Goal: Information Seeking & Learning: Find specific fact

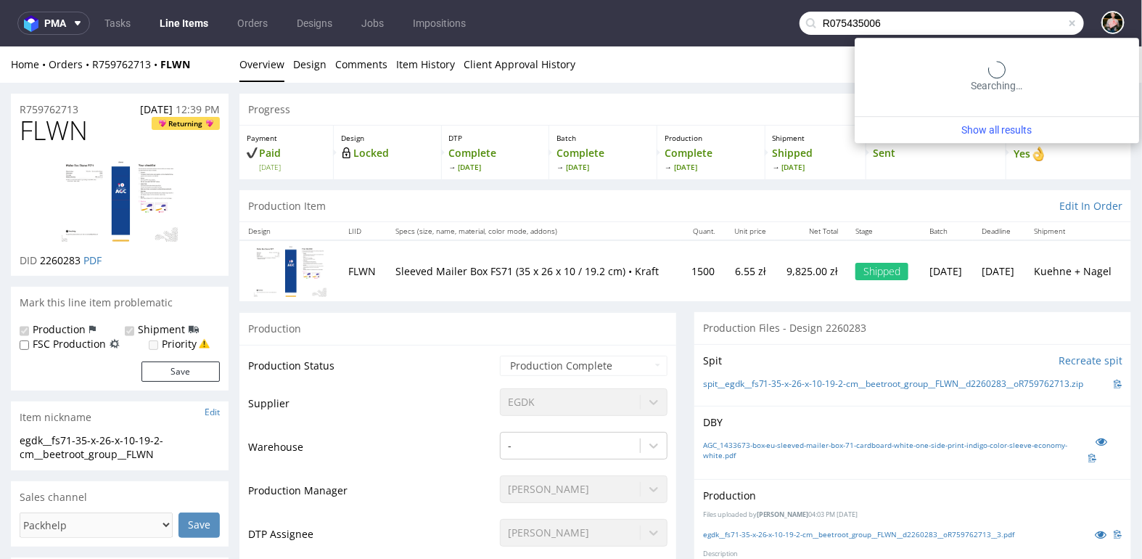
type input "R075435006"
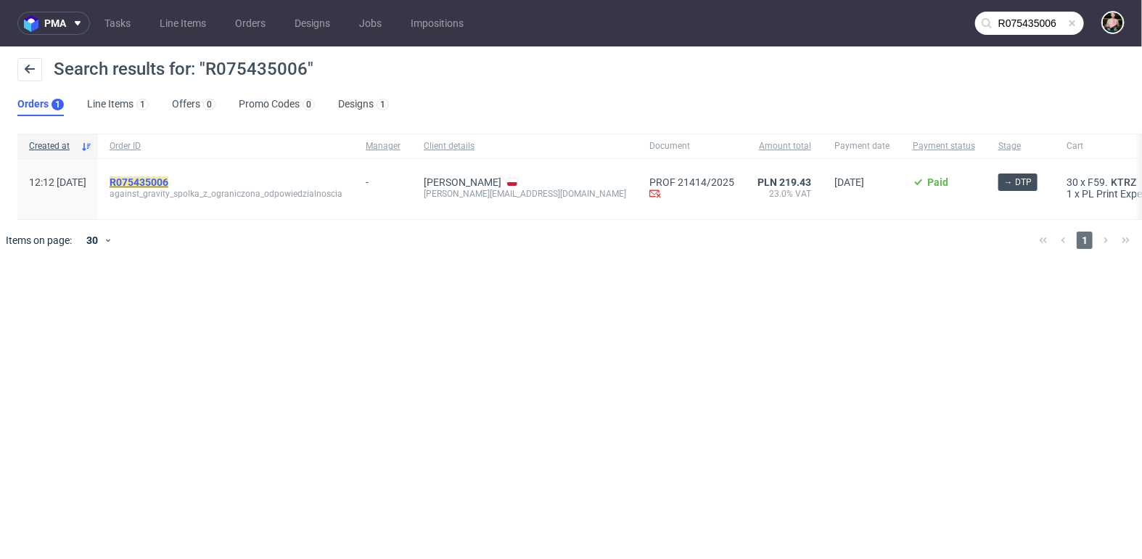
click at [168, 182] on mark "R075435006" at bounding box center [139, 182] width 59 height 12
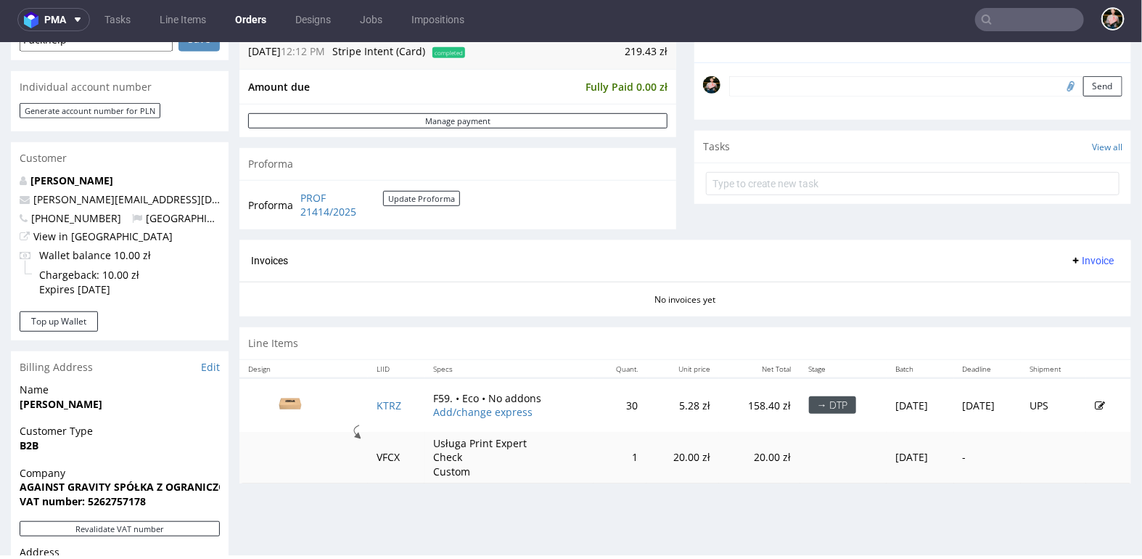
scroll to position [481, 0]
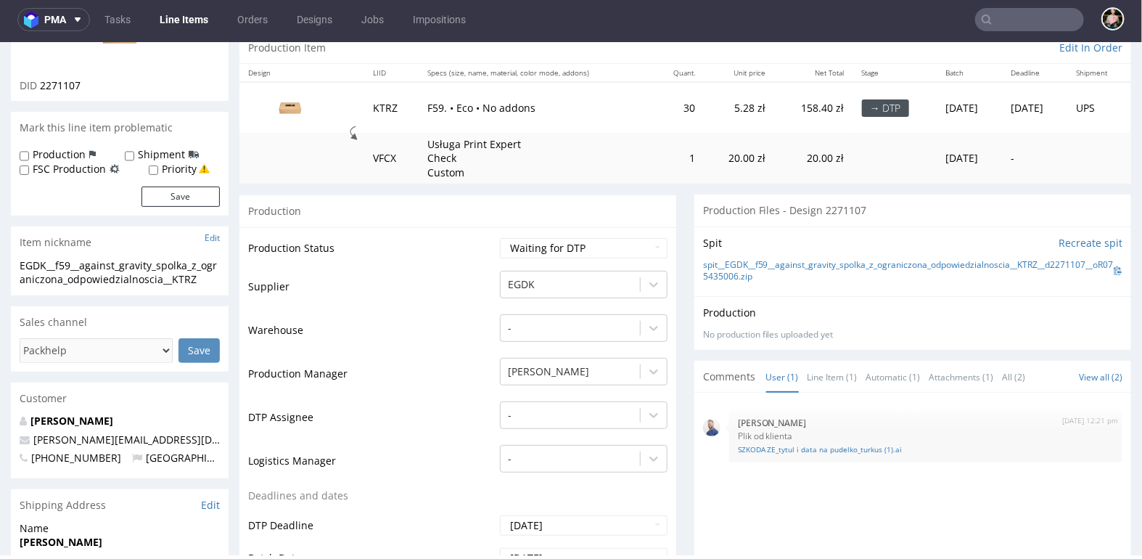
scroll to position [151, 0]
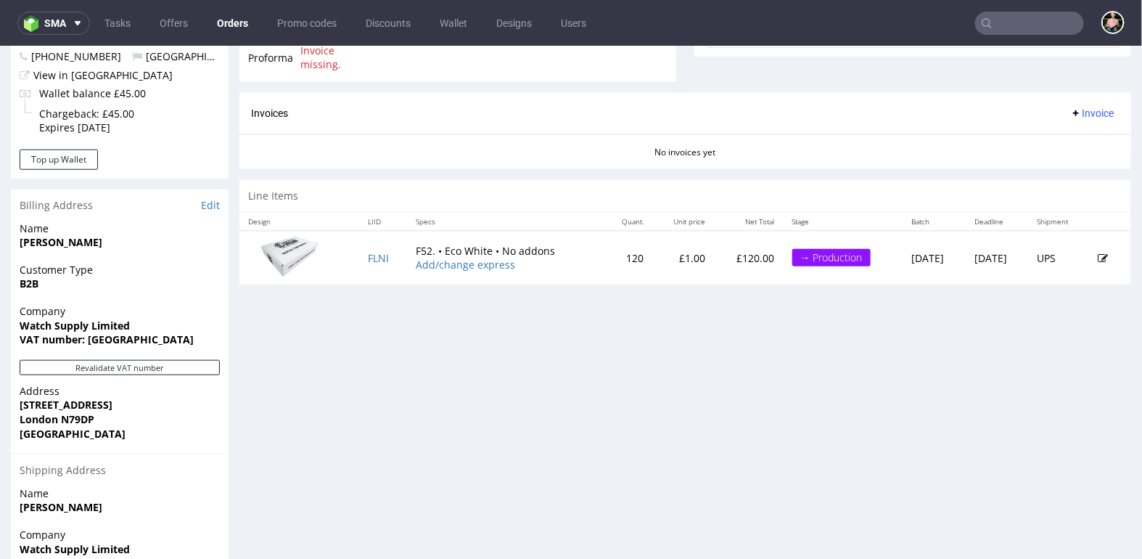
scroll to position [760, 0]
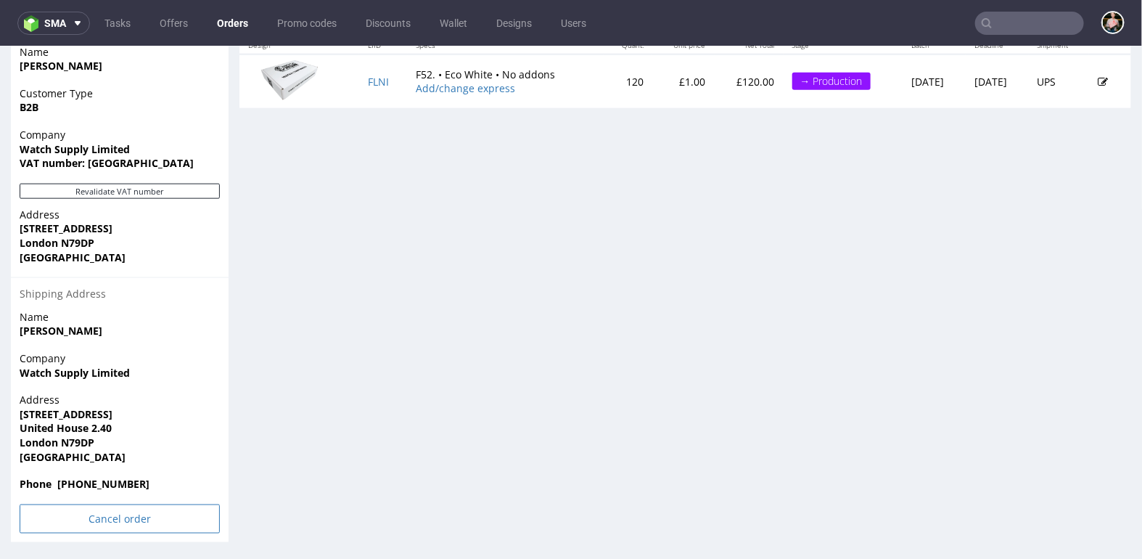
click at [110, 511] on input "Cancel order" at bounding box center [120, 518] width 200 height 29
click at [102, 480] on link "Yes" at bounding box center [97, 479] width 41 height 22
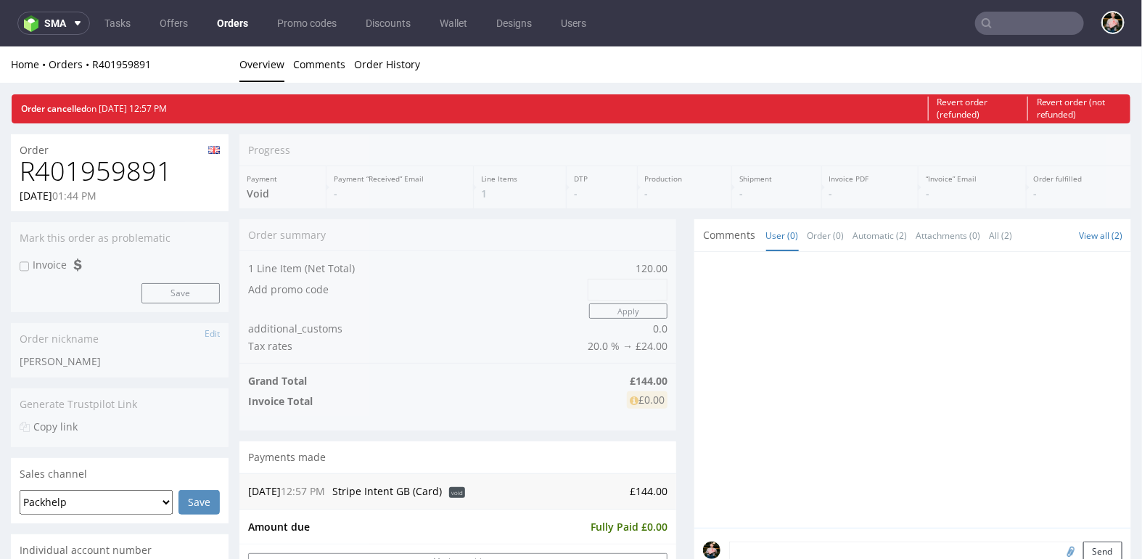
scroll to position [0, 0]
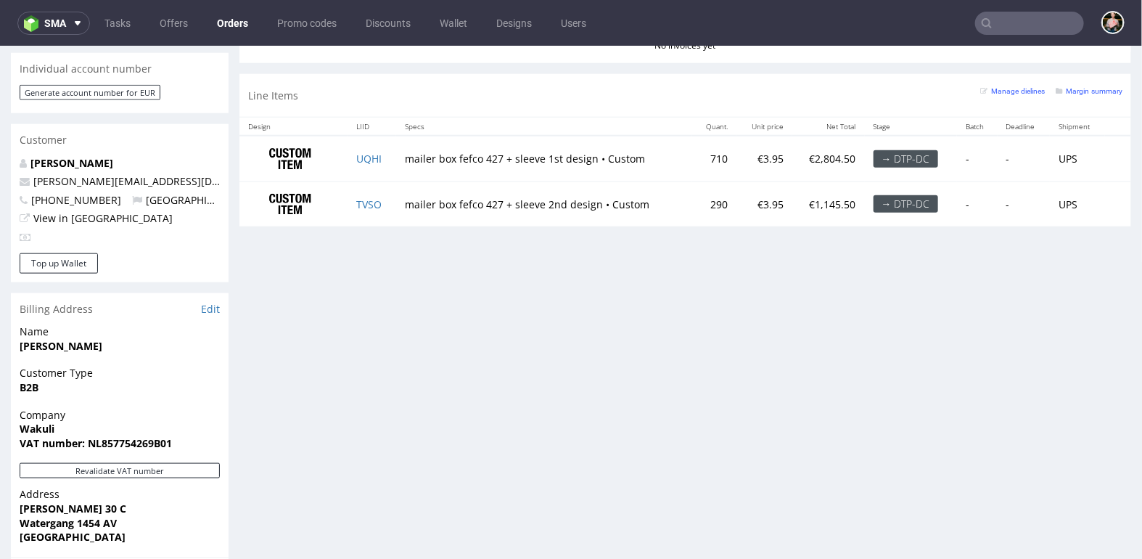
scroll to position [700, 0]
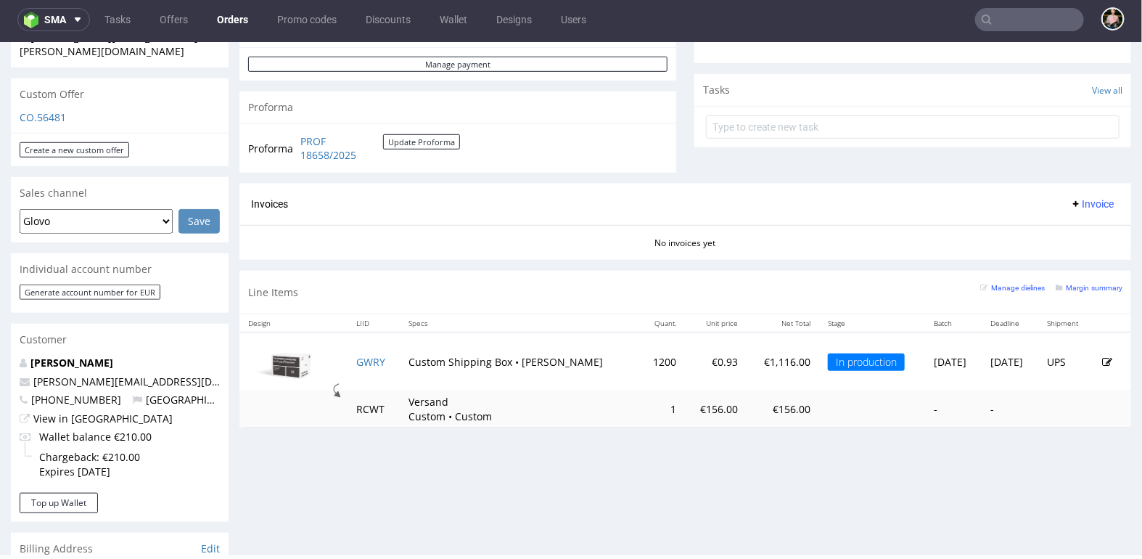
scroll to position [490, 0]
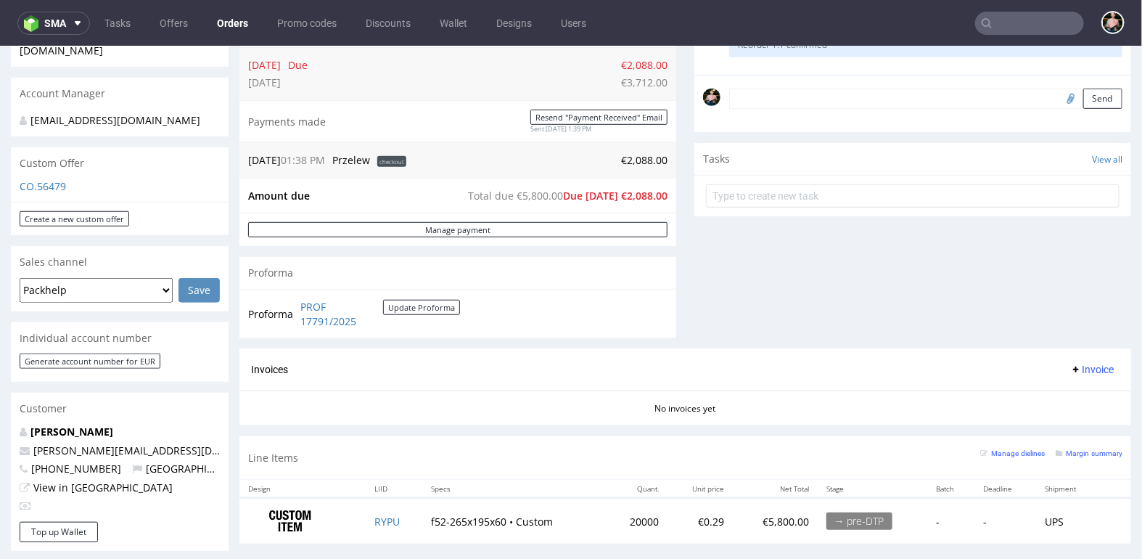
scroll to position [425, 0]
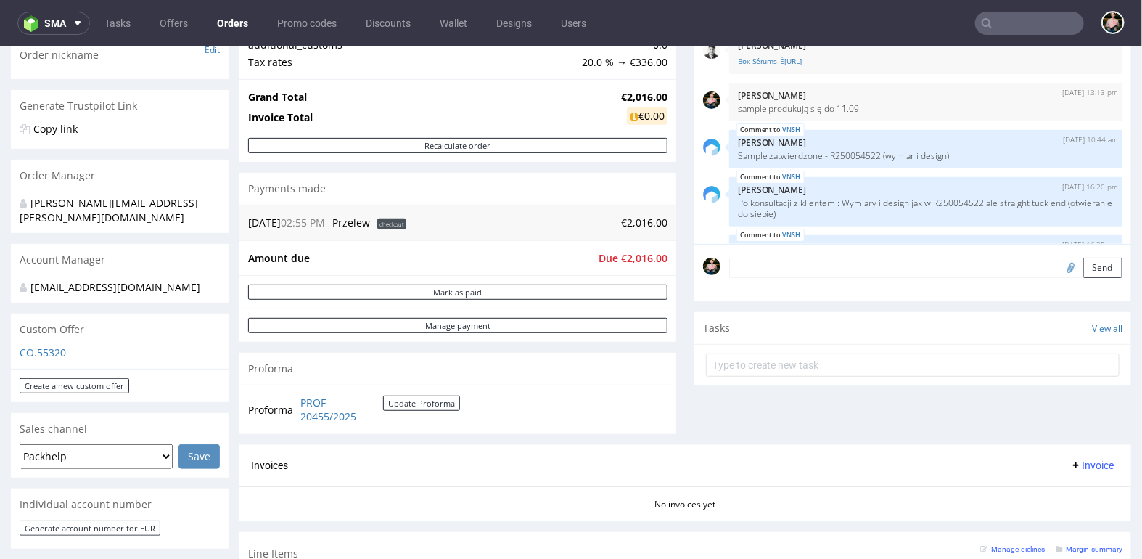
scroll to position [428, 0]
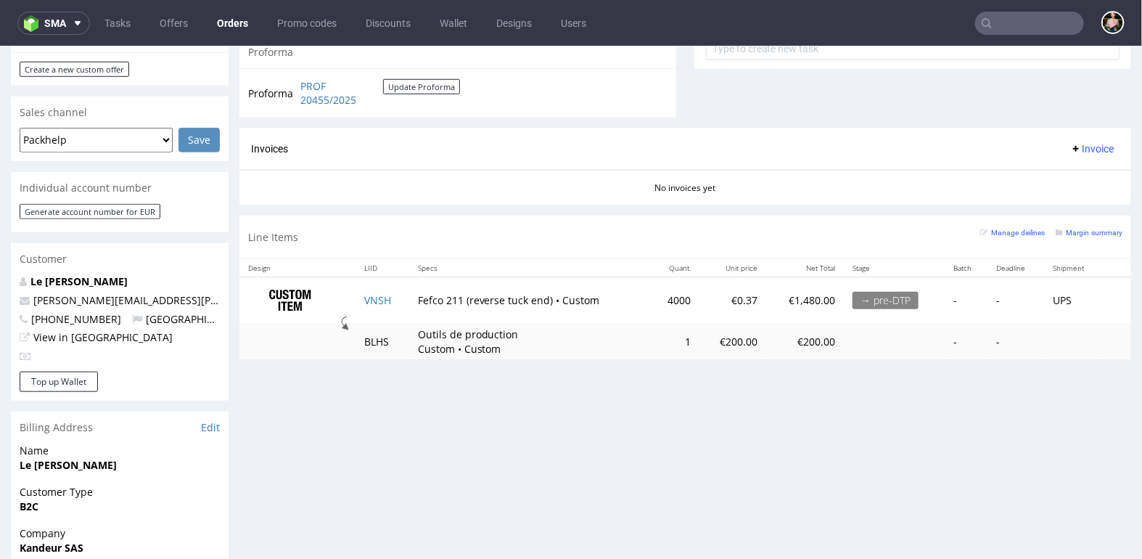
scroll to position [557, 0]
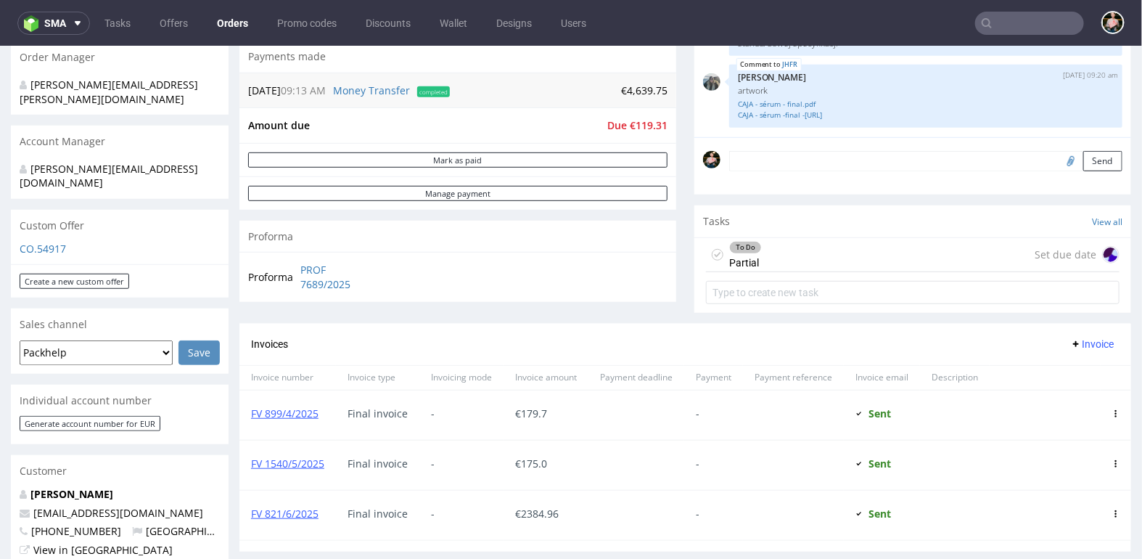
scroll to position [359, 0]
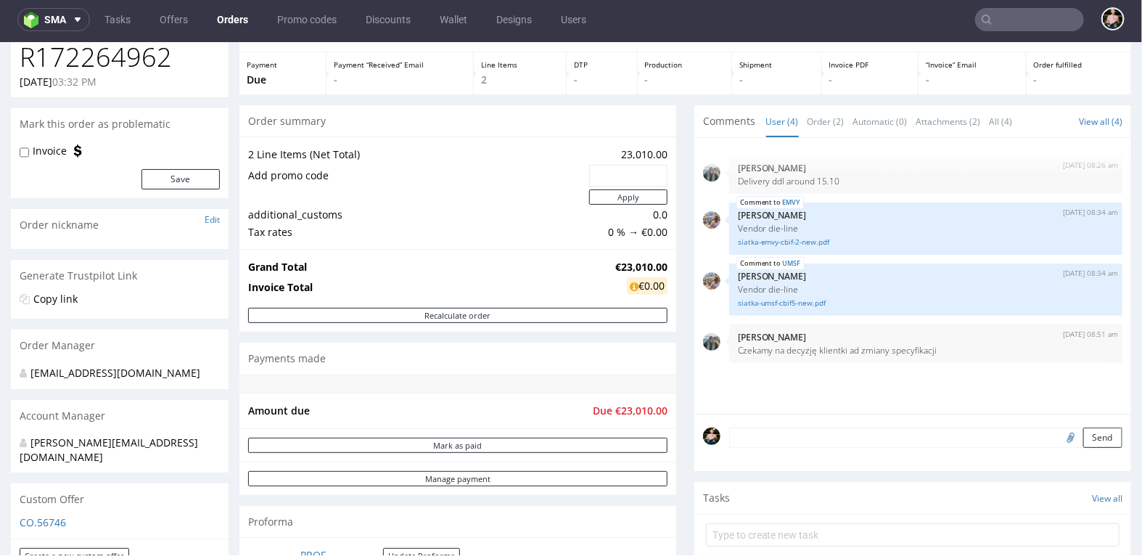
scroll to position [40, 0]
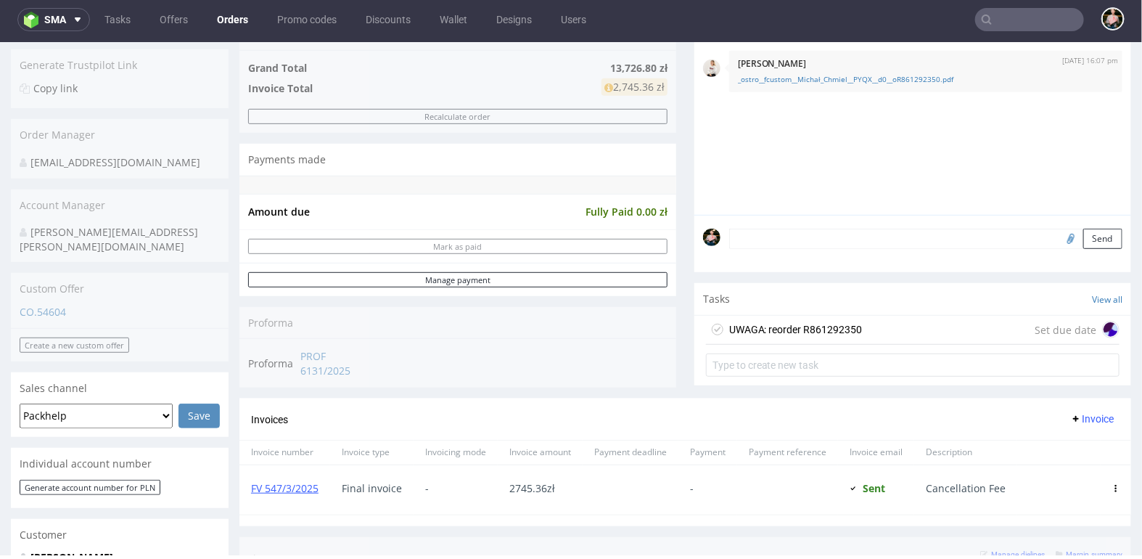
scroll to position [158, 0]
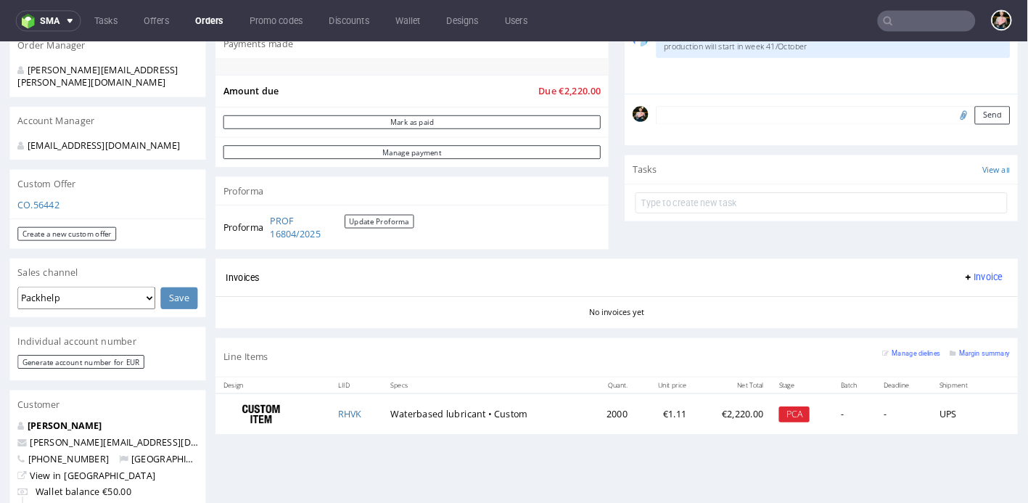
scroll to position [385, 0]
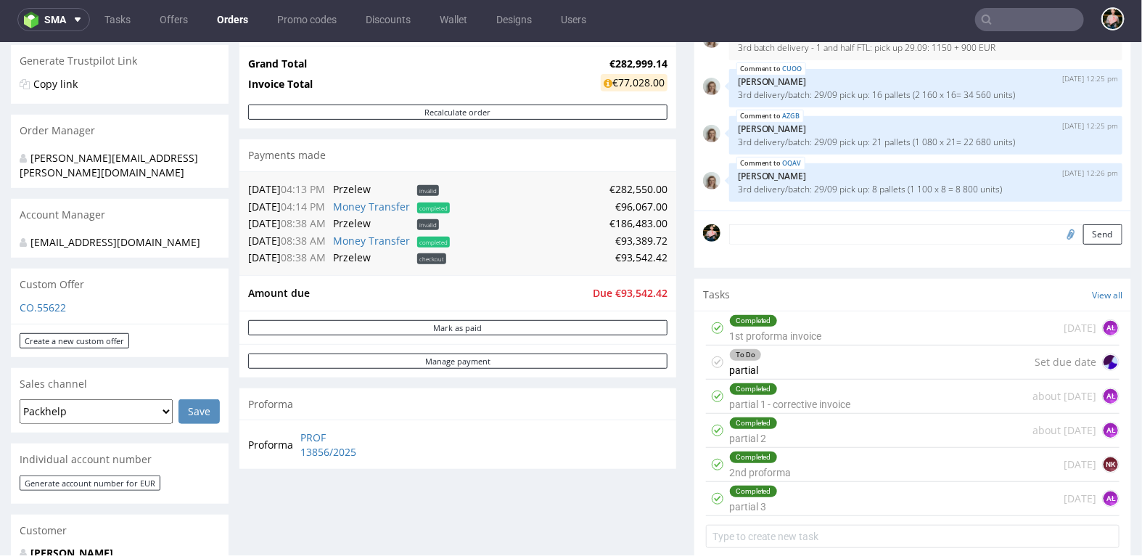
scroll to position [267, 0]
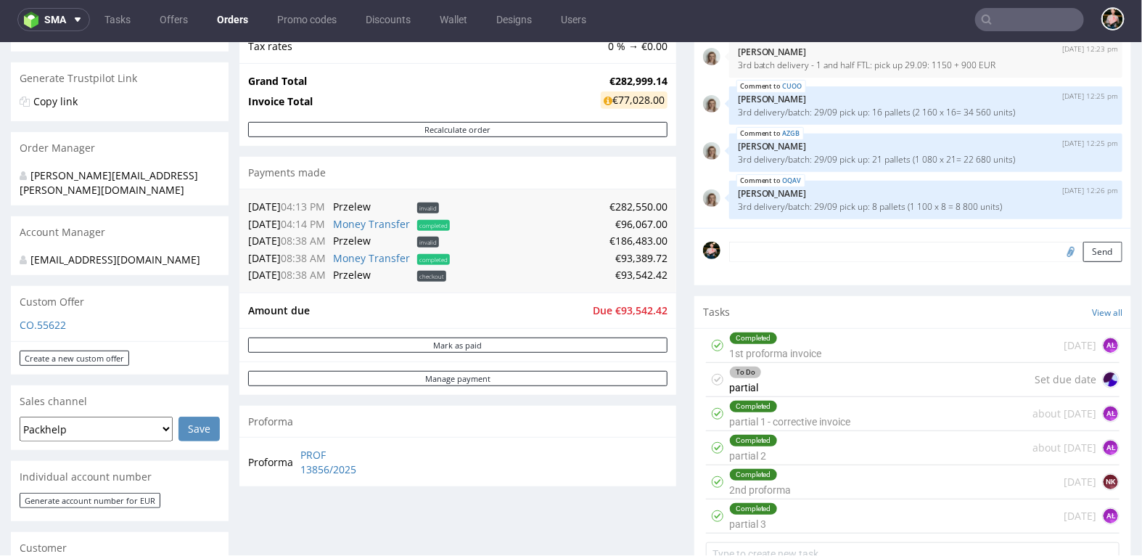
click at [813, 250] on form "Send" at bounding box center [925, 251] width 393 height 21
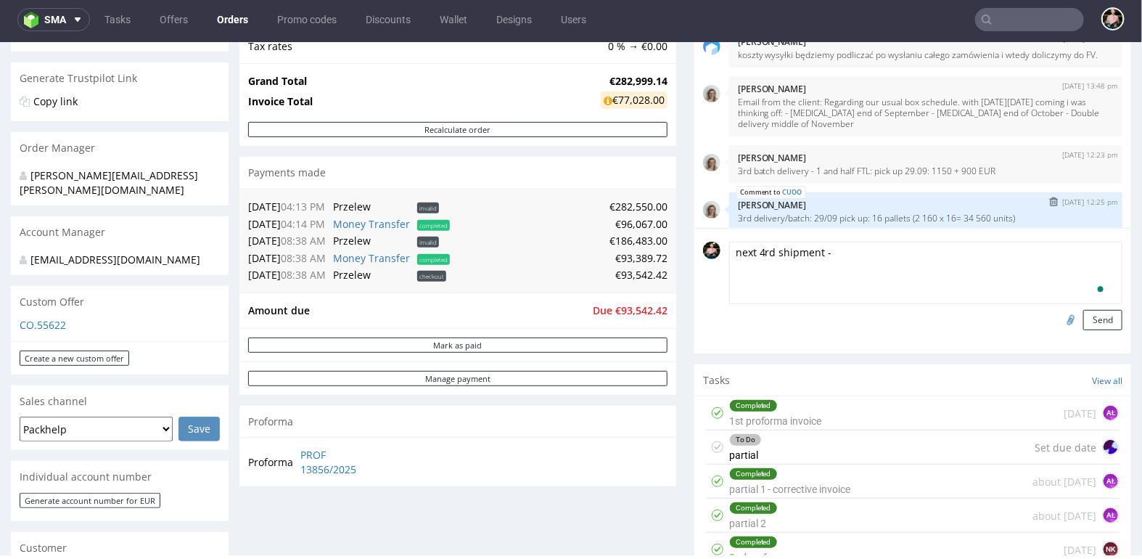
scroll to position [1345, 0]
type textarea "next 4rd shipment -"
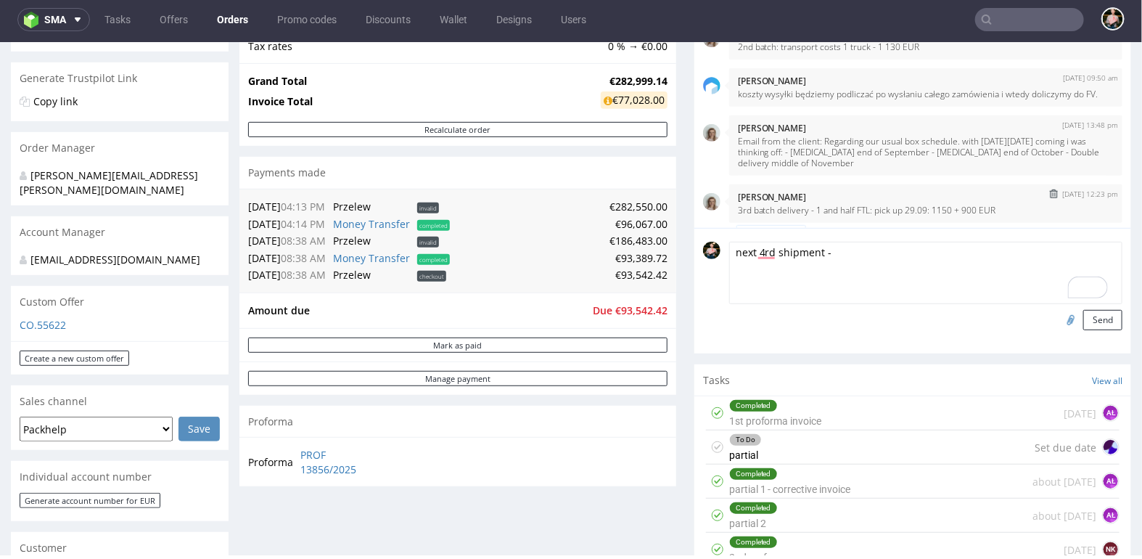
scroll to position [1306, 0]
drag, startPoint x: 856, startPoint y: 255, endPoint x: 684, endPoint y: 253, distance: 171.3
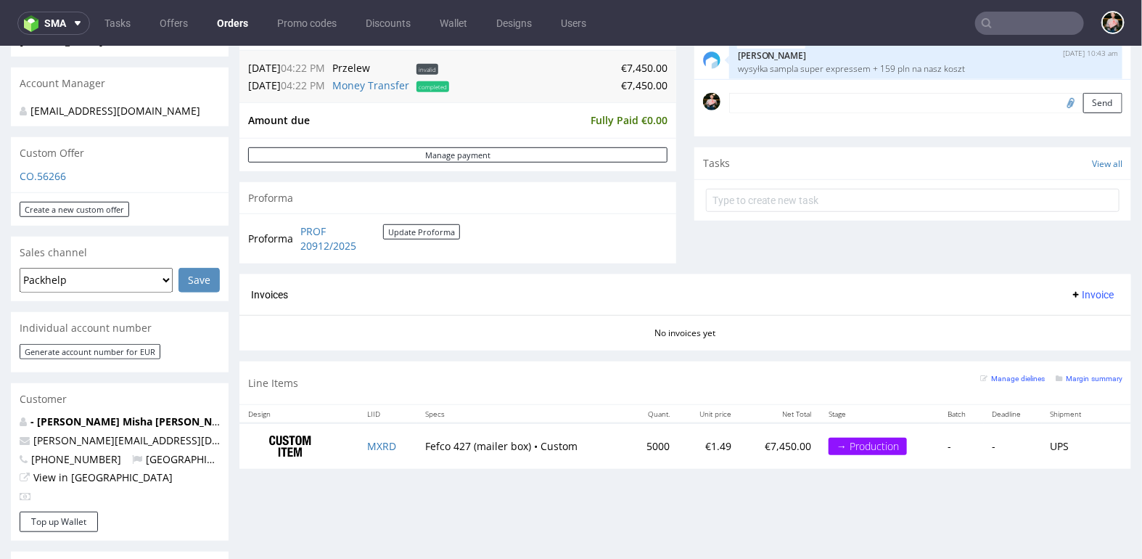
scroll to position [441, 0]
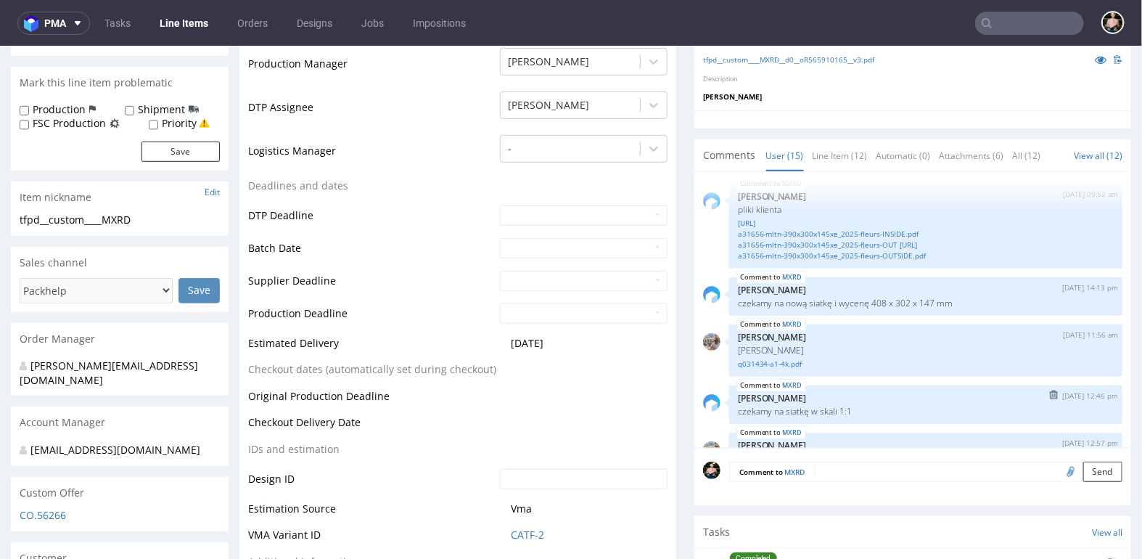
scroll to position [467, 0]
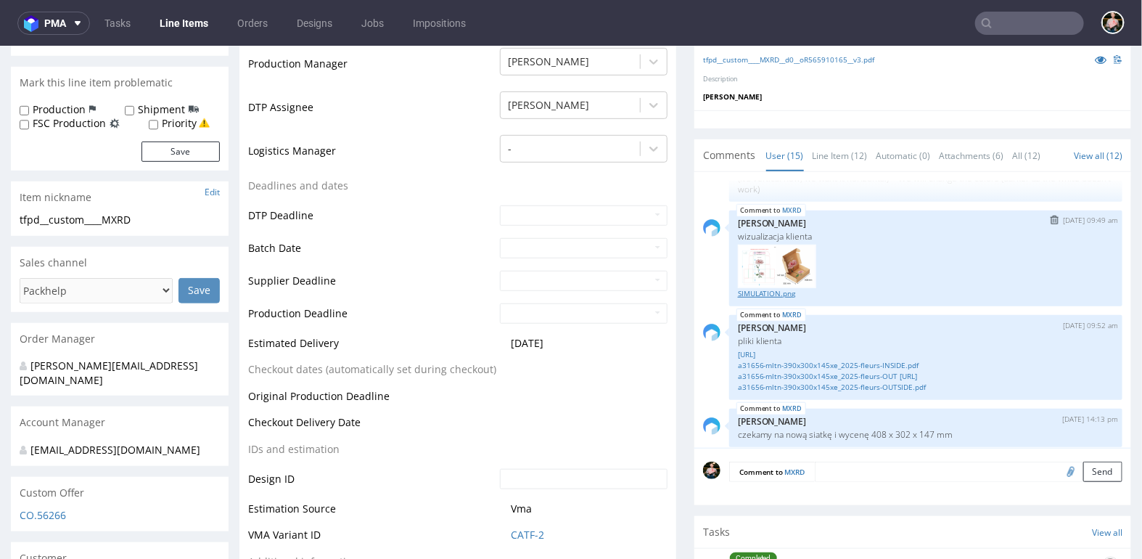
click at [745, 287] on link "SIMULATION.png" at bounding box center [926, 292] width 376 height 11
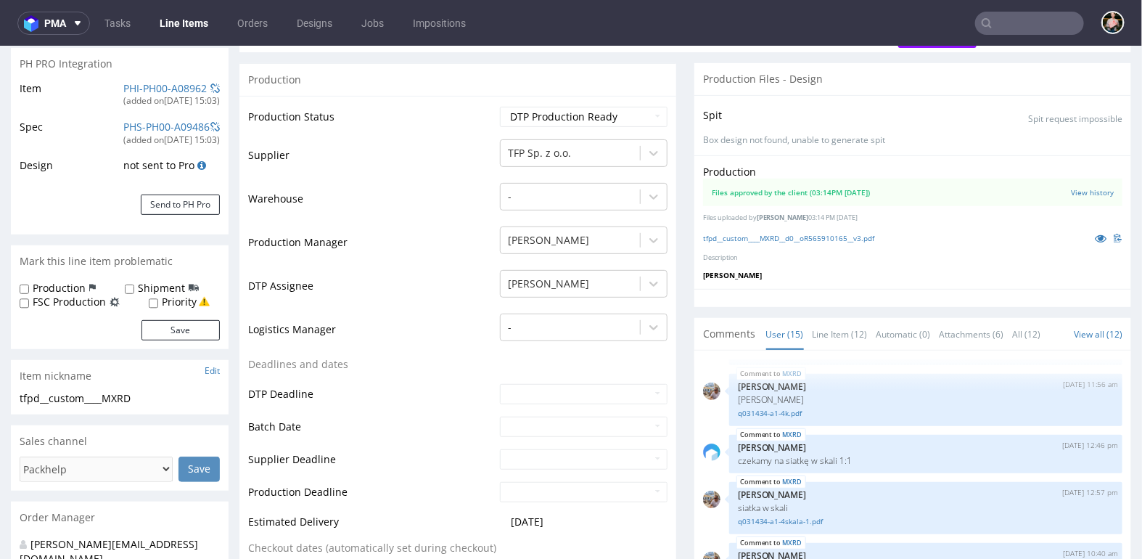
scroll to position [0, 0]
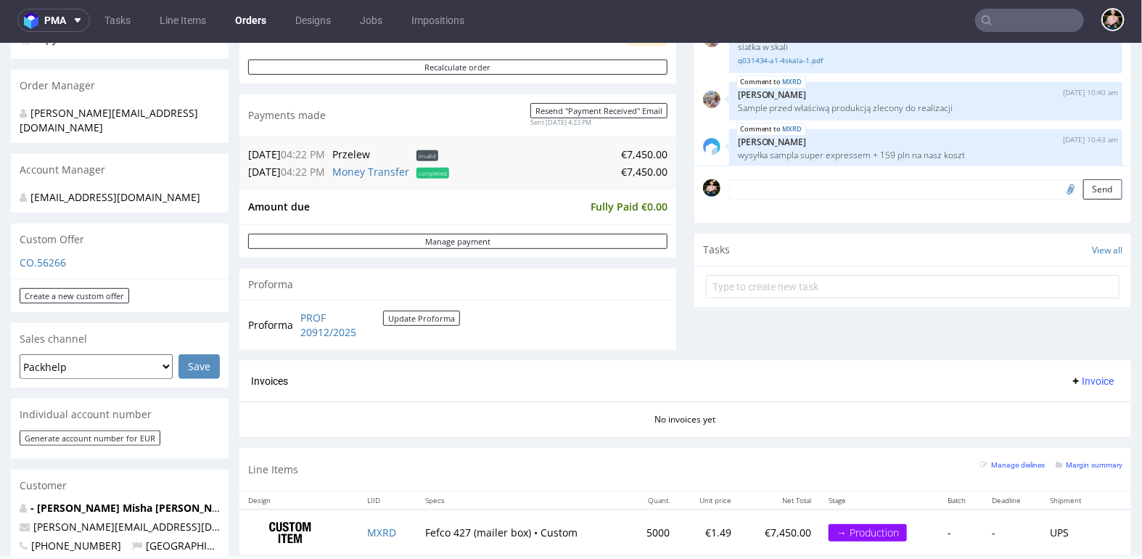
scroll to position [367, 0]
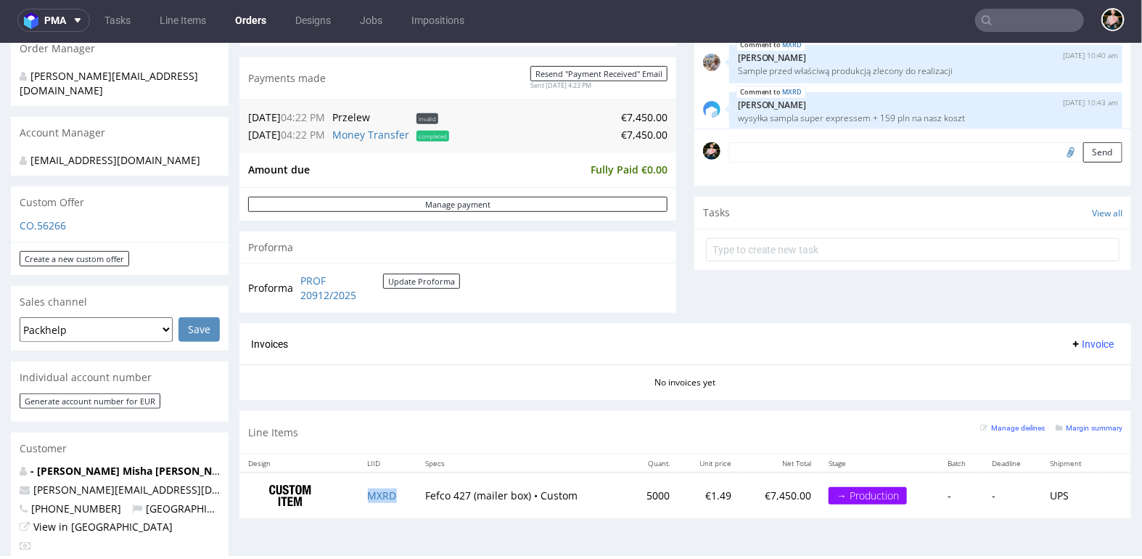
click at [398, 496] on td "MXRD" at bounding box center [388, 495] width 58 height 46
click at [623, 424] on div "Line Items Manage dielines Margin summary" at bounding box center [685, 431] width 892 height 43
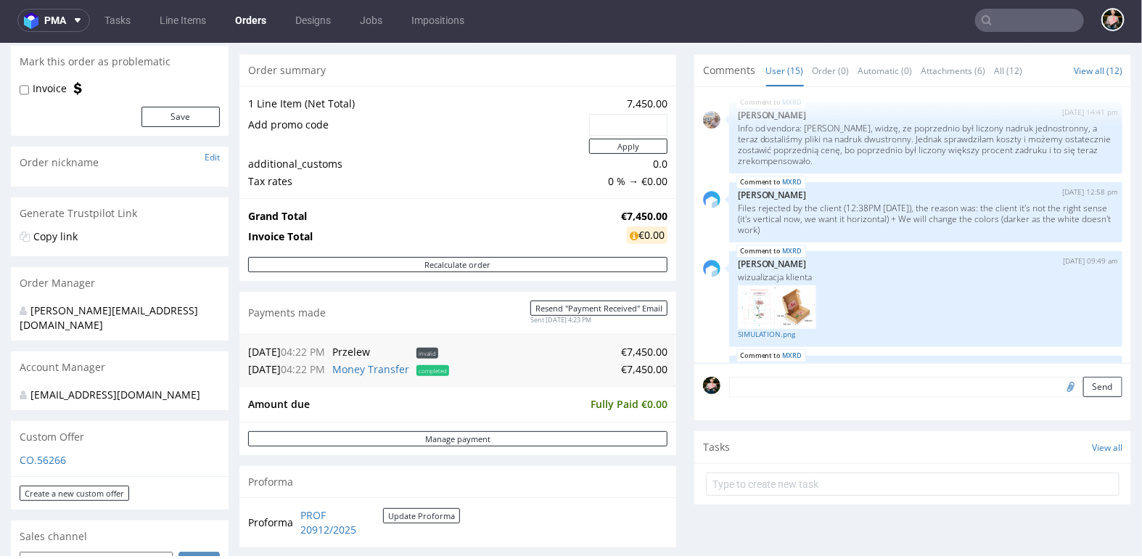
scroll to position [345, 0]
click at [764, 325] on link "SIMULATION.png" at bounding box center [926, 330] width 376 height 11
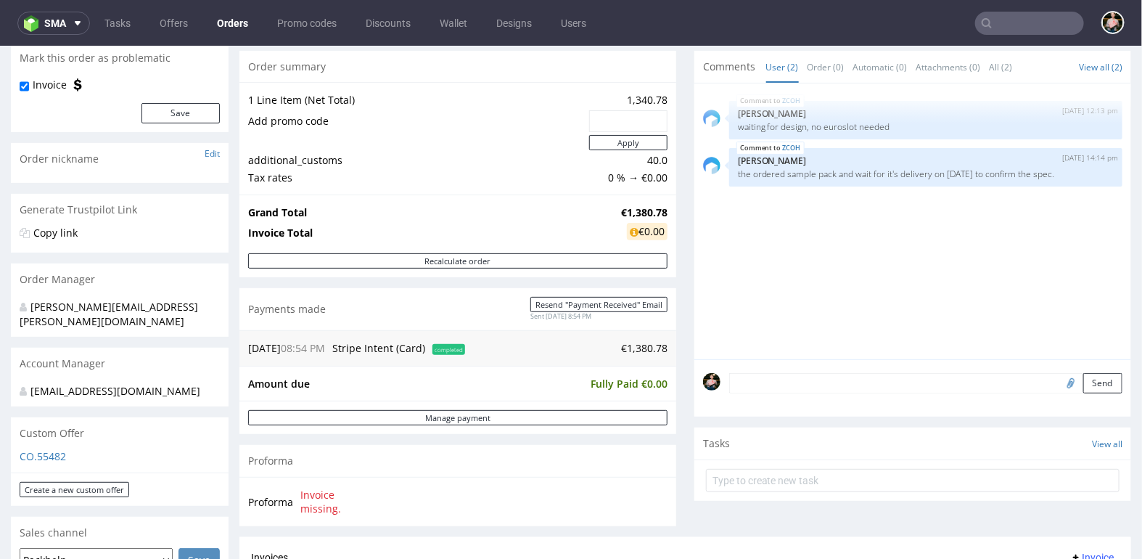
scroll to position [139, 0]
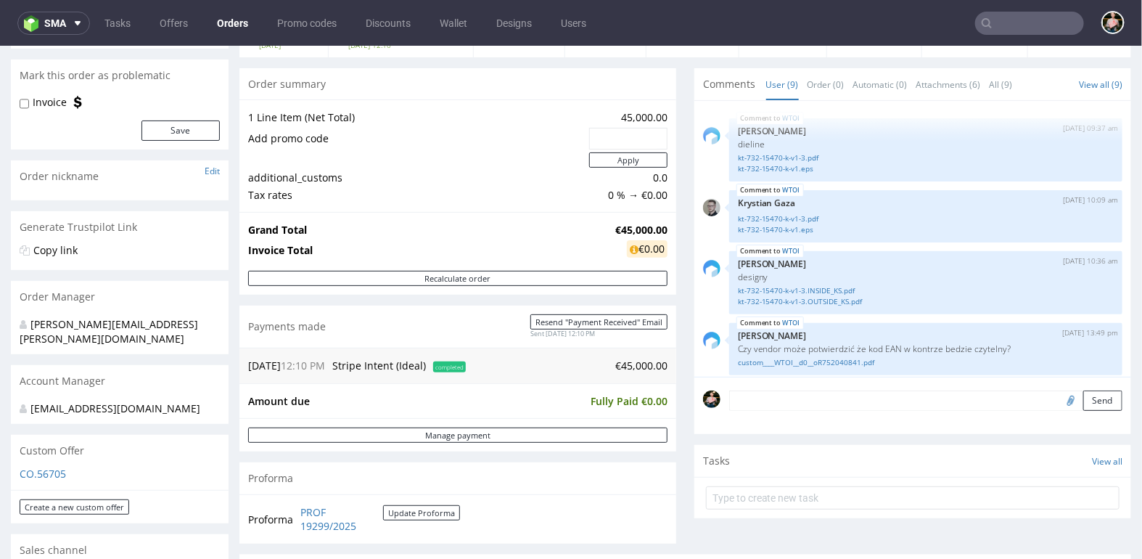
scroll to position [686, 0]
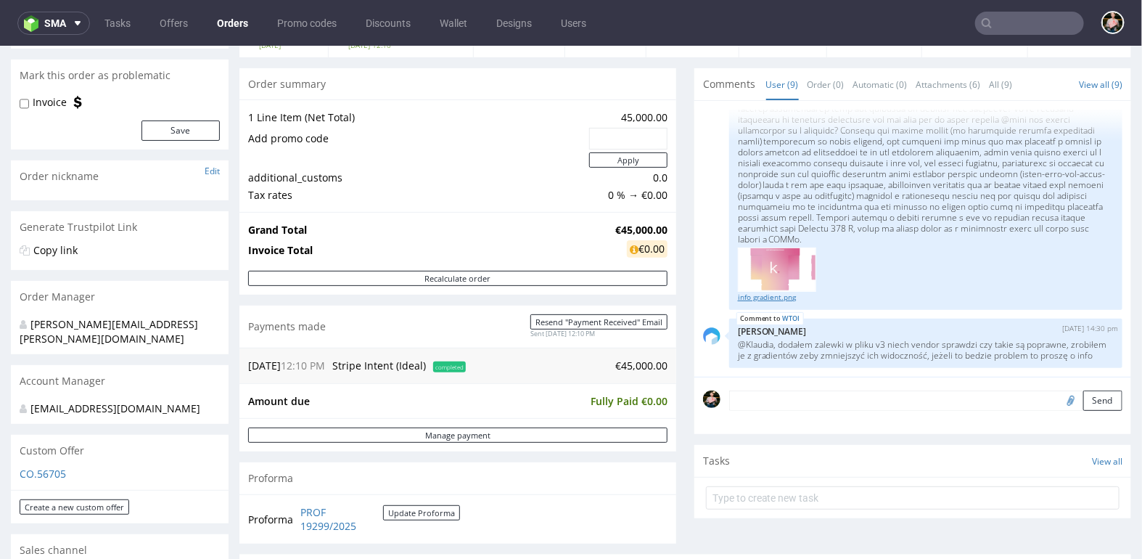
click at [773, 291] on link "info gradient.png" at bounding box center [926, 296] width 376 height 11
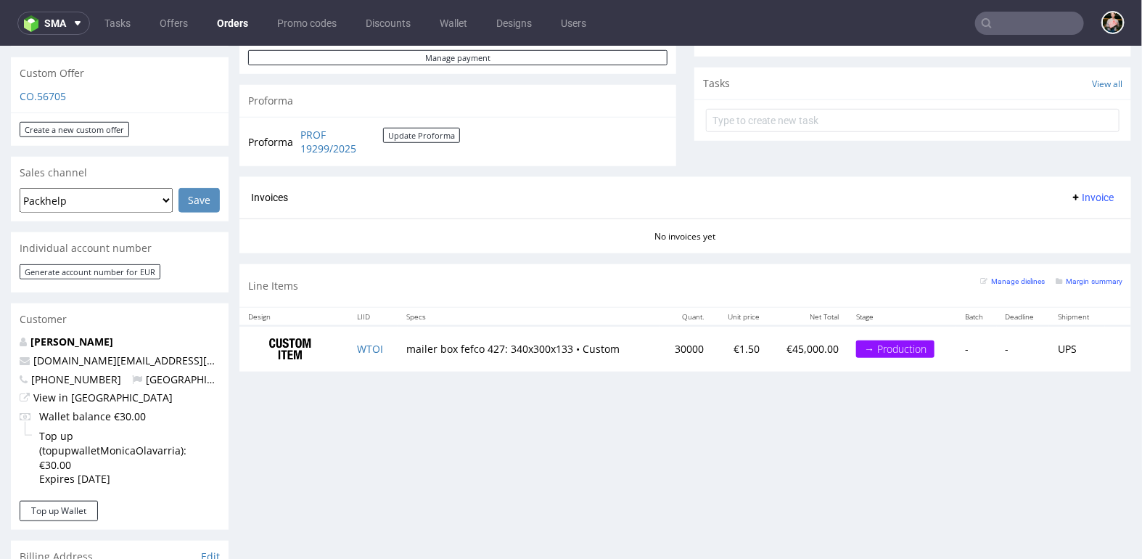
scroll to position [592, 0]
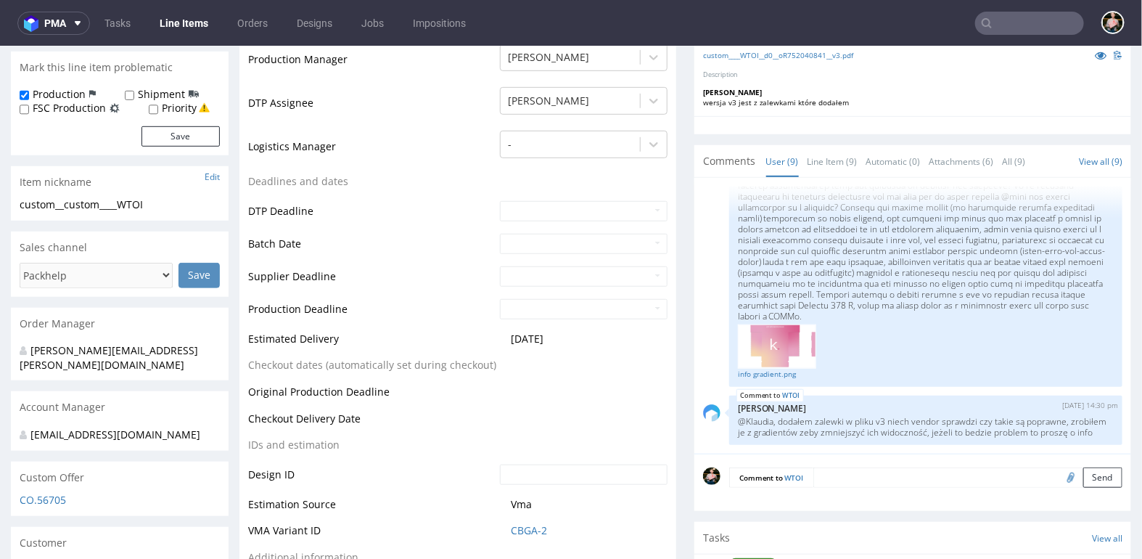
scroll to position [411, 0]
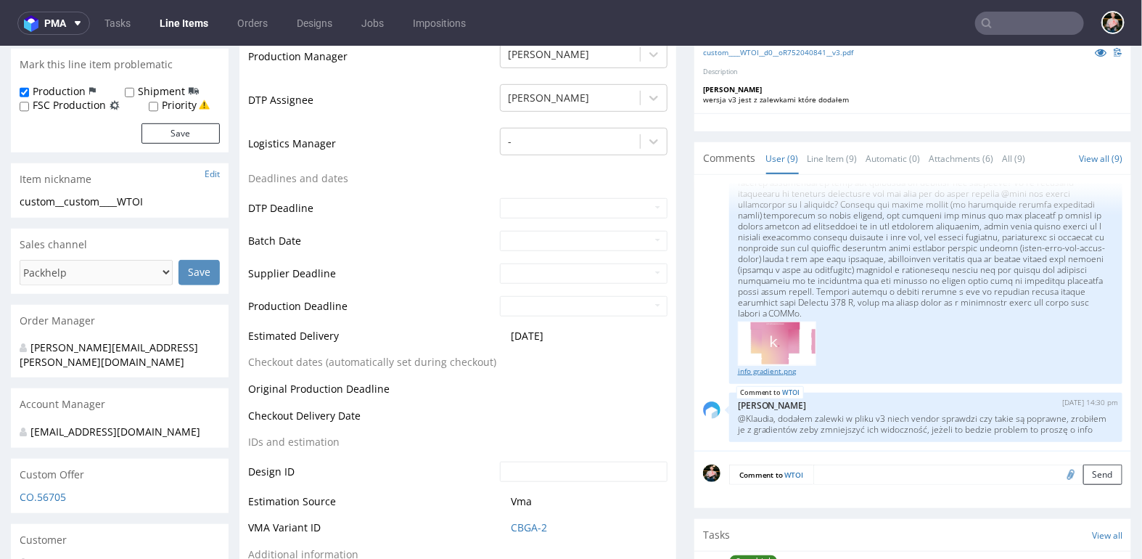
click at [758, 365] on link "info gradient.png" at bounding box center [926, 370] width 376 height 11
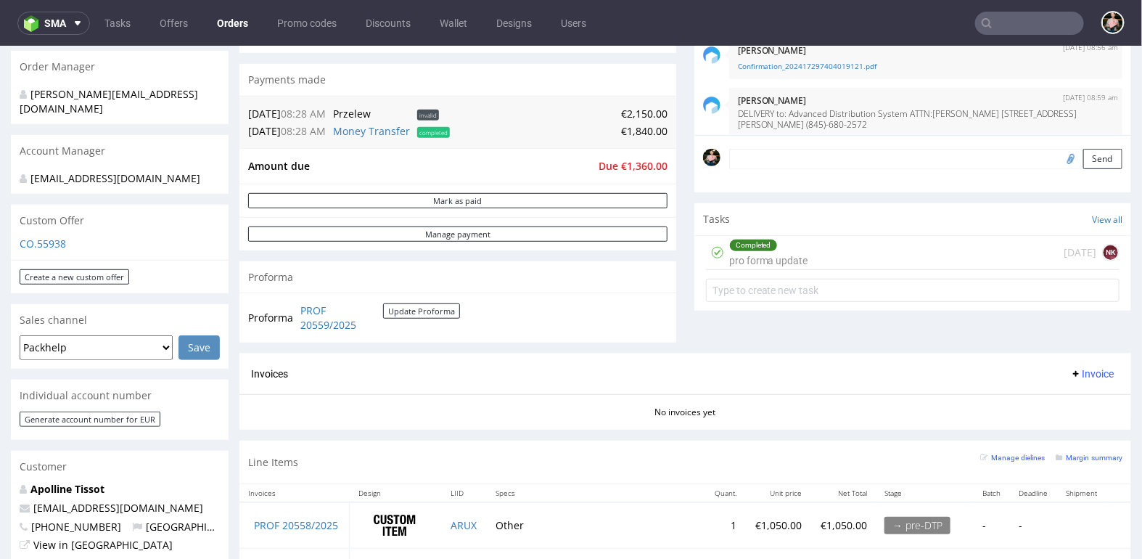
scroll to position [342, 0]
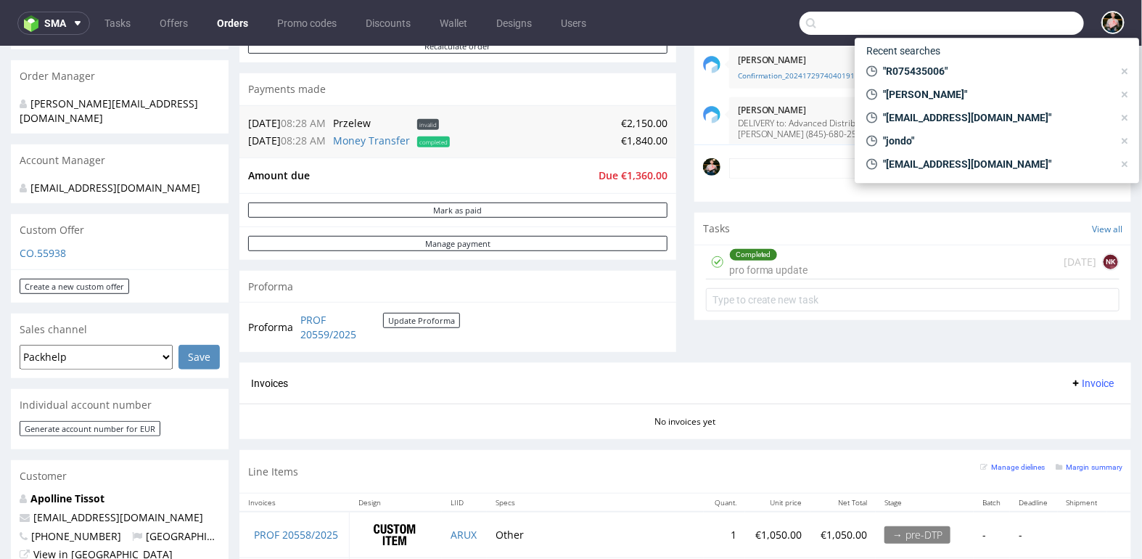
click at [1000, 25] on input "text" at bounding box center [942, 23] width 284 height 23
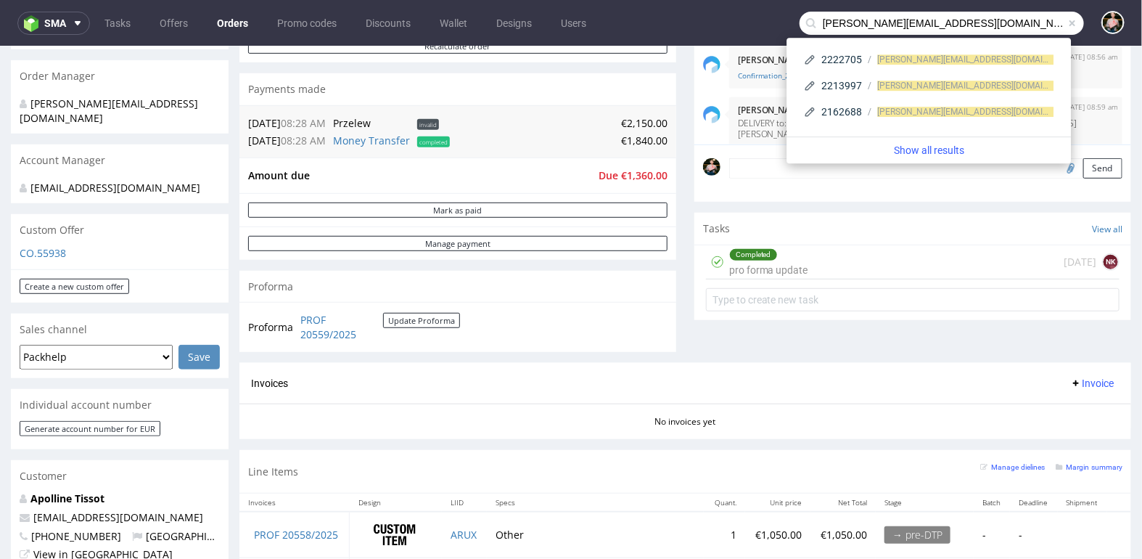
drag, startPoint x: 1001, startPoint y: 16, endPoint x: 771, endPoint y: 17, distance: 230.0
click at [771, 17] on nav "sma Tasks Offers Orders Promo codes Discounts Wallet Designs Users magdalena.ze…" at bounding box center [571, 23] width 1142 height 46
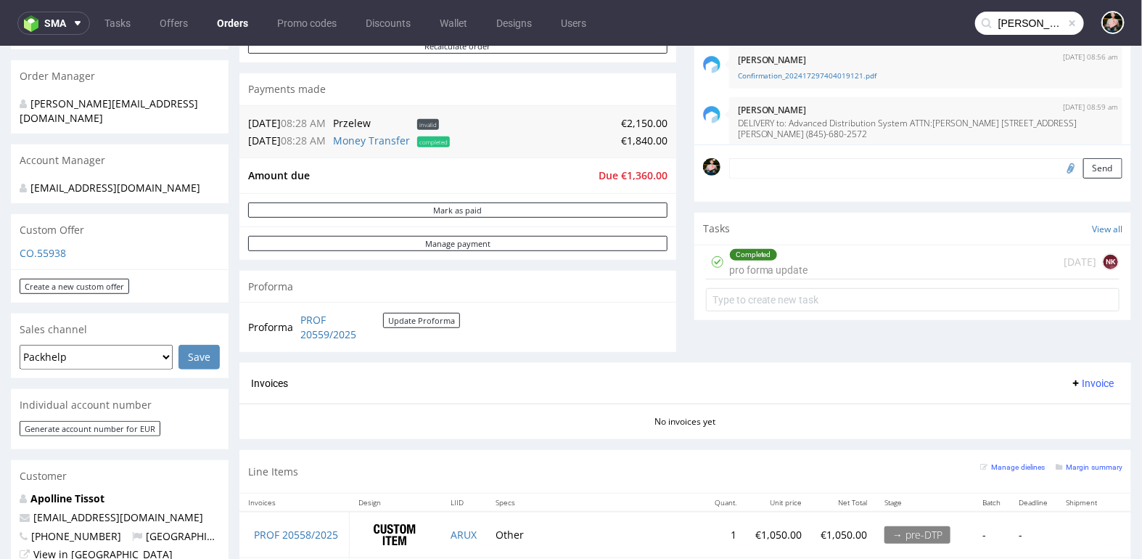
click at [1023, 23] on input "magdalena.zeniuk@packhelp.com" at bounding box center [1029, 23] width 109 height 23
drag, startPoint x: 986, startPoint y: 22, endPoint x: 1125, endPoint y: 24, distance: 138.6
click at [1125, 24] on nav "sma Tasks Offers Orders Promo codes Discounts Wallet Designs Users magdalena.ze…" at bounding box center [571, 23] width 1142 height 46
type input "magdalena.zeniuk@packhelp.com"
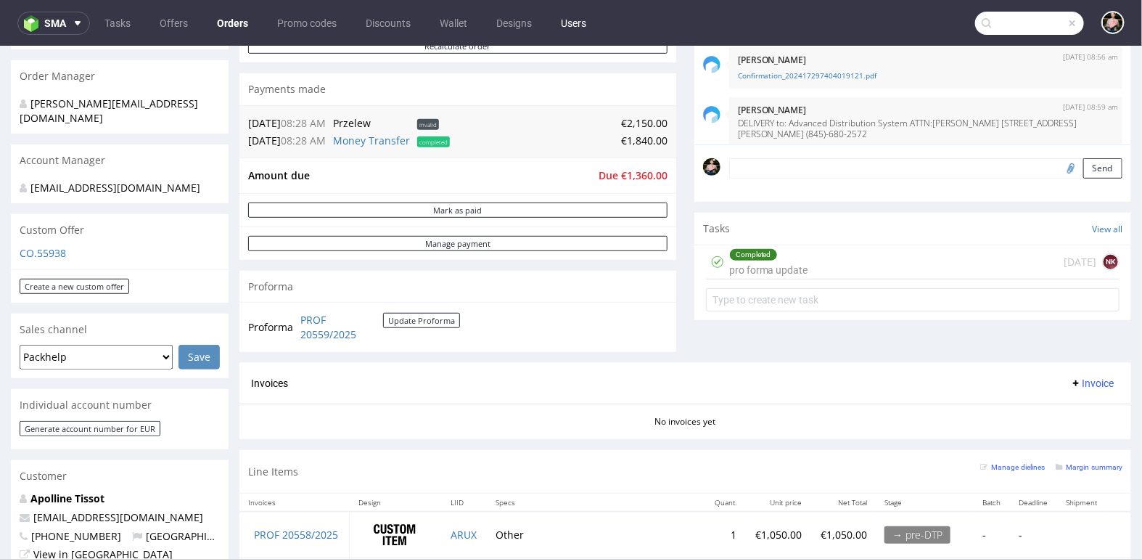
click at [578, 21] on link "Users" at bounding box center [573, 23] width 43 height 23
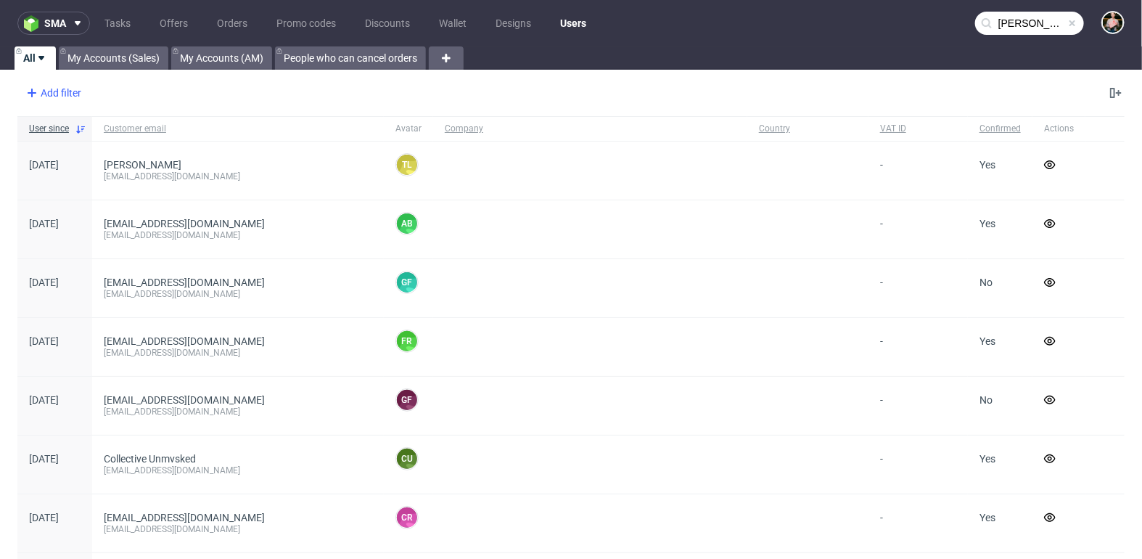
click at [49, 94] on div "Add filter" at bounding box center [52, 92] width 64 height 23
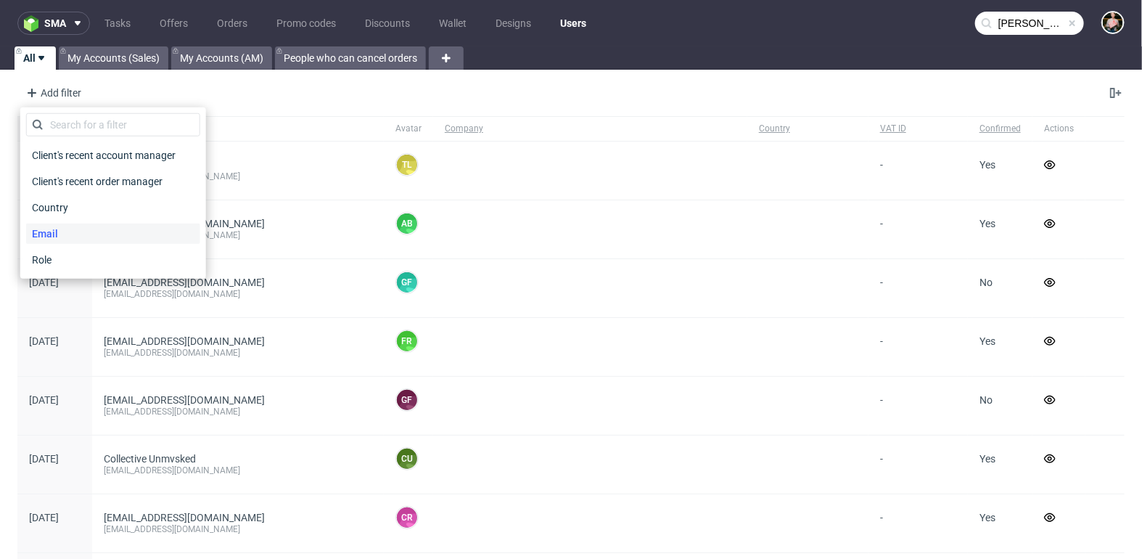
click at [52, 236] on span "Email" at bounding box center [45, 233] width 38 height 20
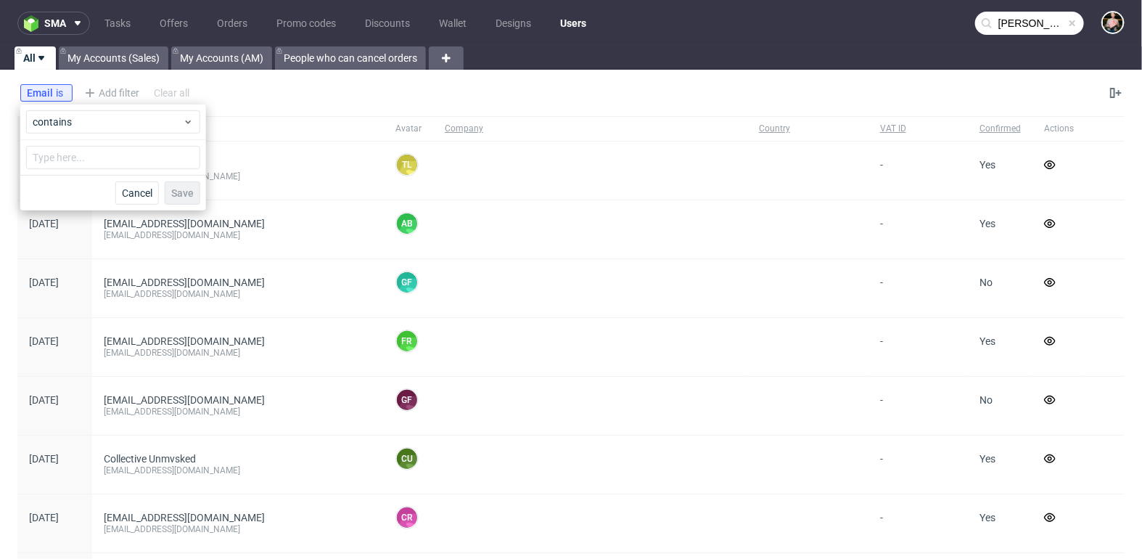
click at [100, 169] on div at bounding box center [113, 157] width 186 height 35
click at [89, 158] on input "text" at bounding box center [113, 157] width 174 height 23
paste input "magdalena.zeniuk@packhelp.com"
type input "magdalena.zeniuk@packhelp.com"
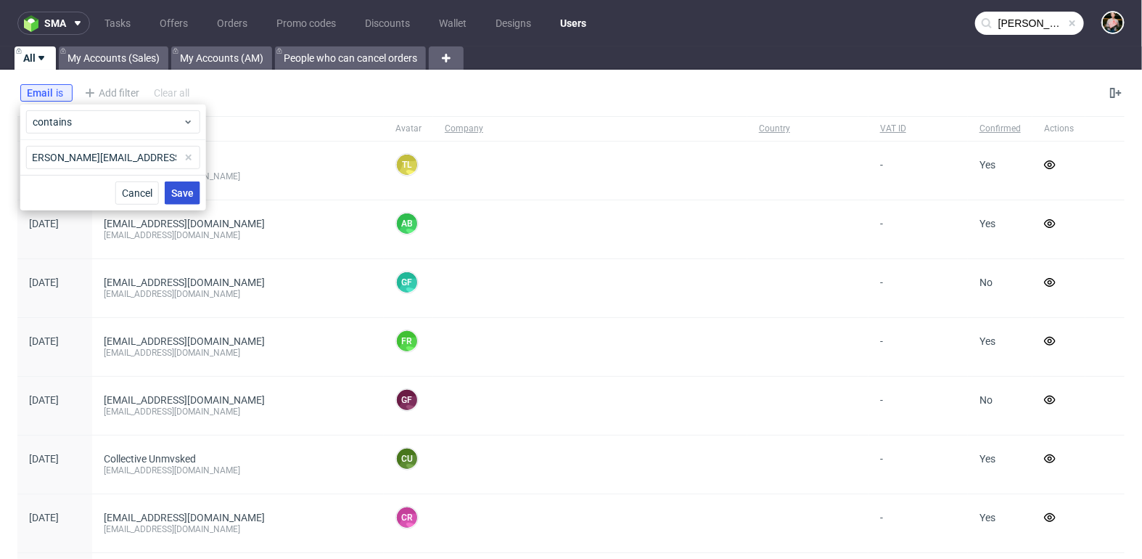
scroll to position [0, 0]
click at [189, 194] on span "Save" at bounding box center [182, 193] width 22 height 10
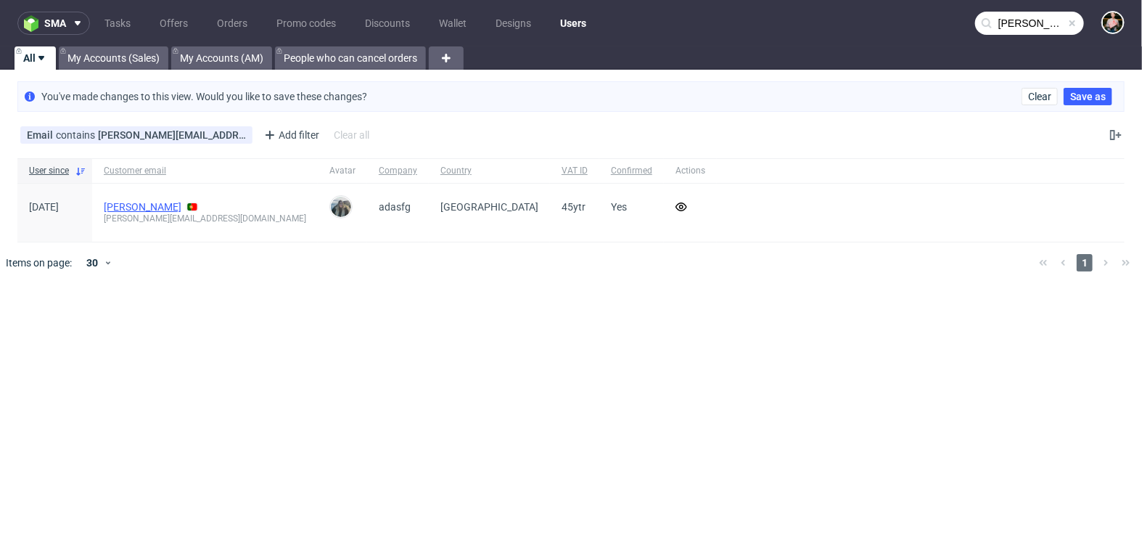
click at [134, 209] on link "Zeniuk Magdalena" at bounding box center [143, 207] width 78 height 12
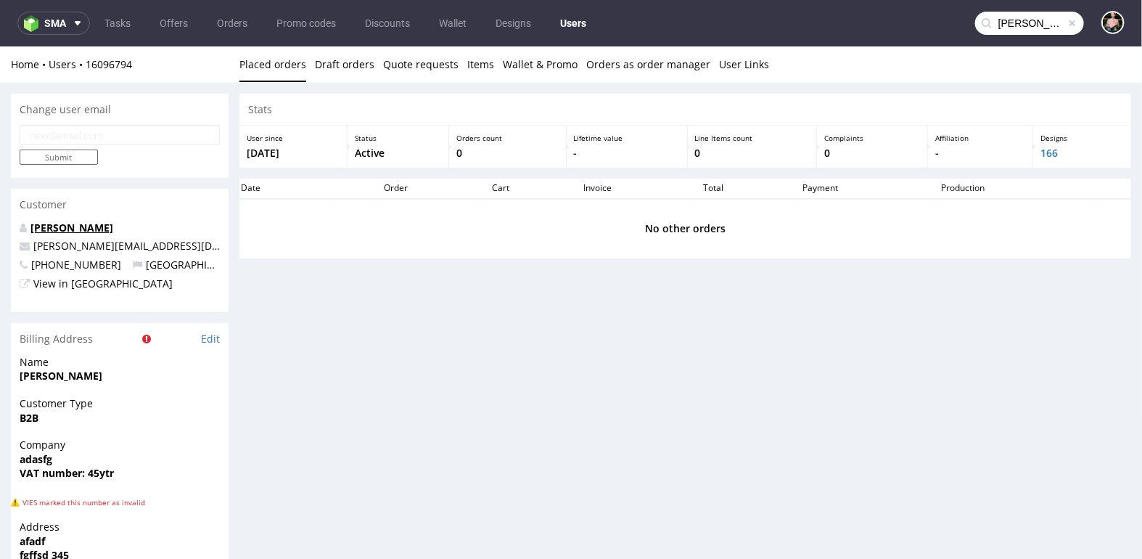
click at [80, 224] on link "Zeniuk Magdalena" at bounding box center [71, 227] width 83 height 14
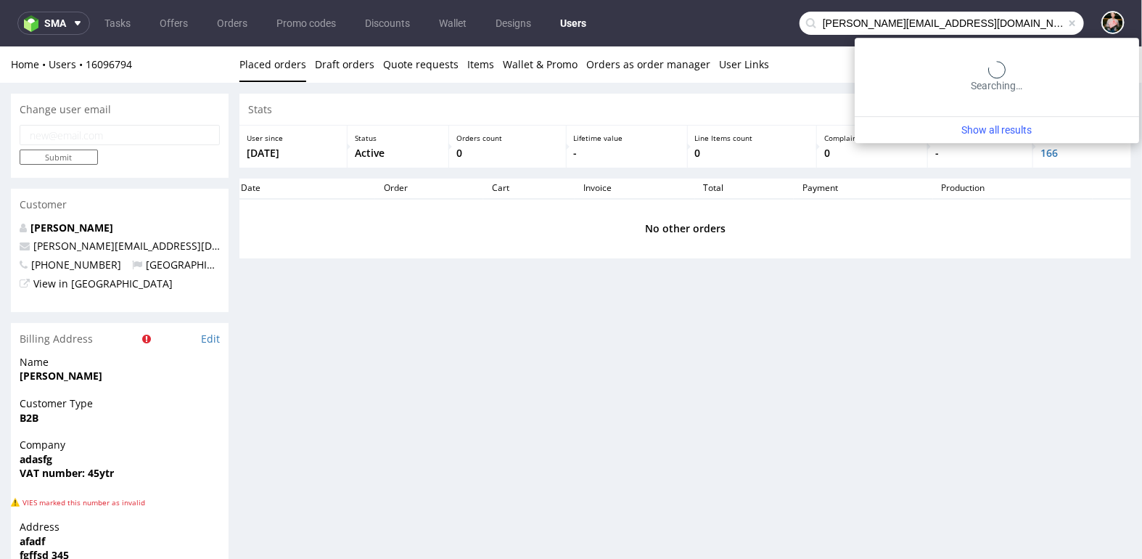
click at [1028, 20] on input "magdalena.zeniuk@packhelp.com" at bounding box center [942, 23] width 284 height 23
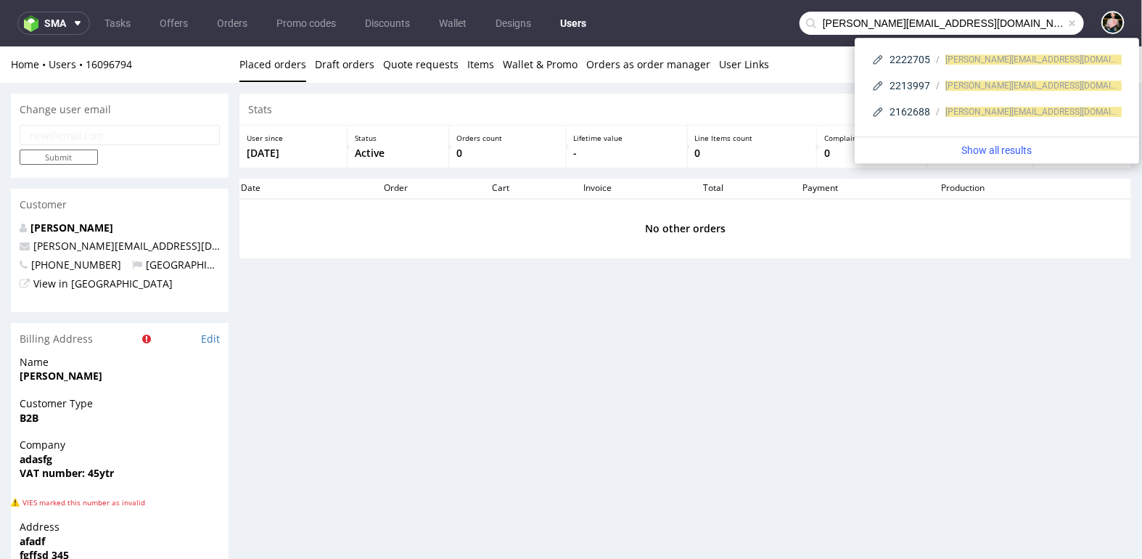
click at [888, 21] on input "magdalena.zeniuk@packhelp.com" at bounding box center [942, 23] width 284 height 23
drag, startPoint x: 892, startPoint y: 22, endPoint x: 761, endPoint y: 21, distance: 130.6
click at [761, 21] on nav "sma Tasks Offers Orders Promo codes Discounts Wallet Designs Users magdalena.ze…" at bounding box center [571, 23] width 1142 height 46
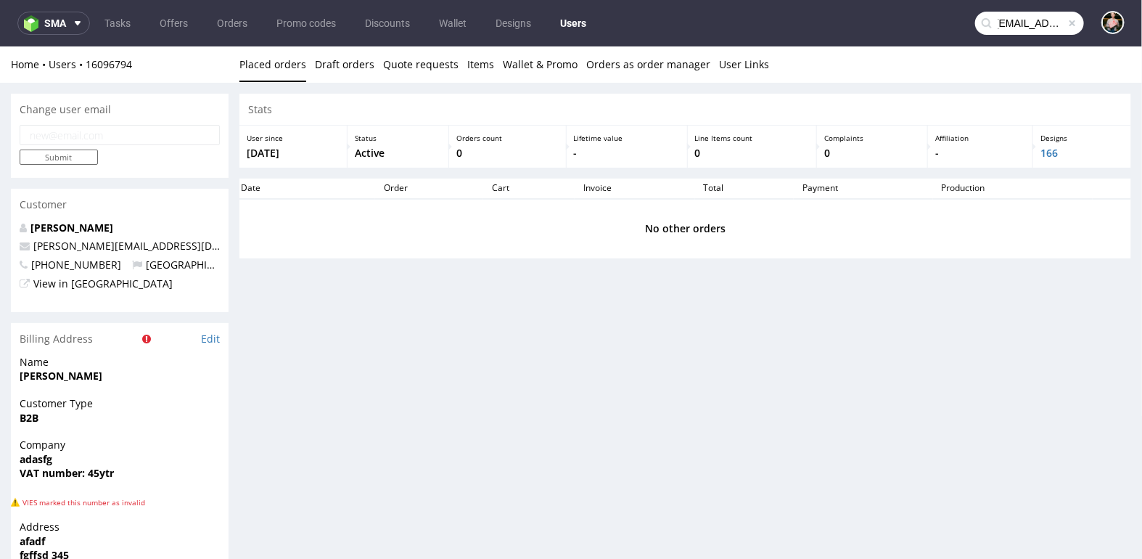
scroll to position [0, 12]
type input "jozefina.owczarek@packhelp.com"
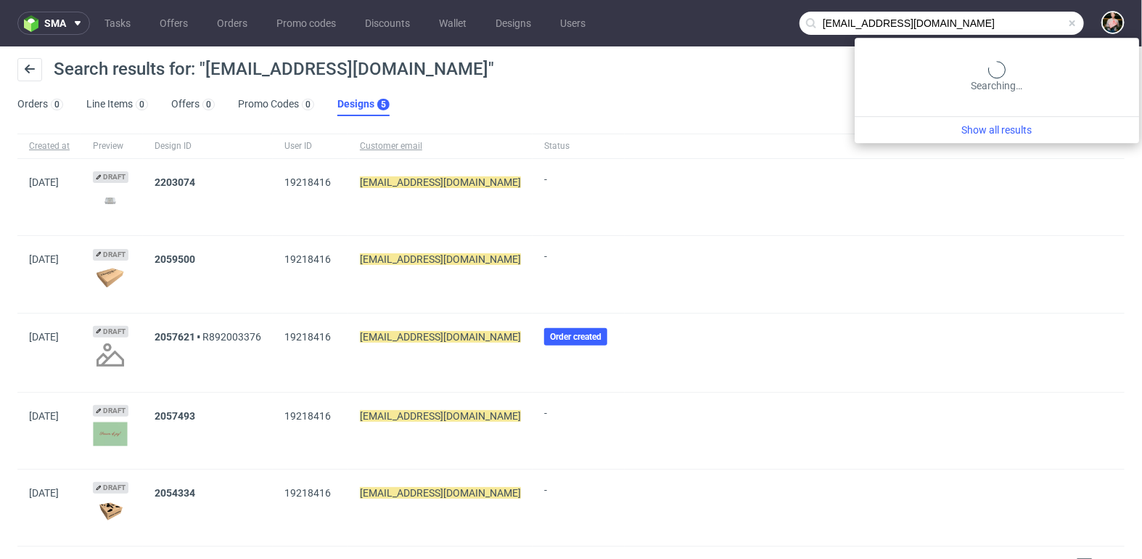
click at [1013, 26] on input "jozefina.owczarek@packhelp.com" at bounding box center [942, 23] width 284 height 23
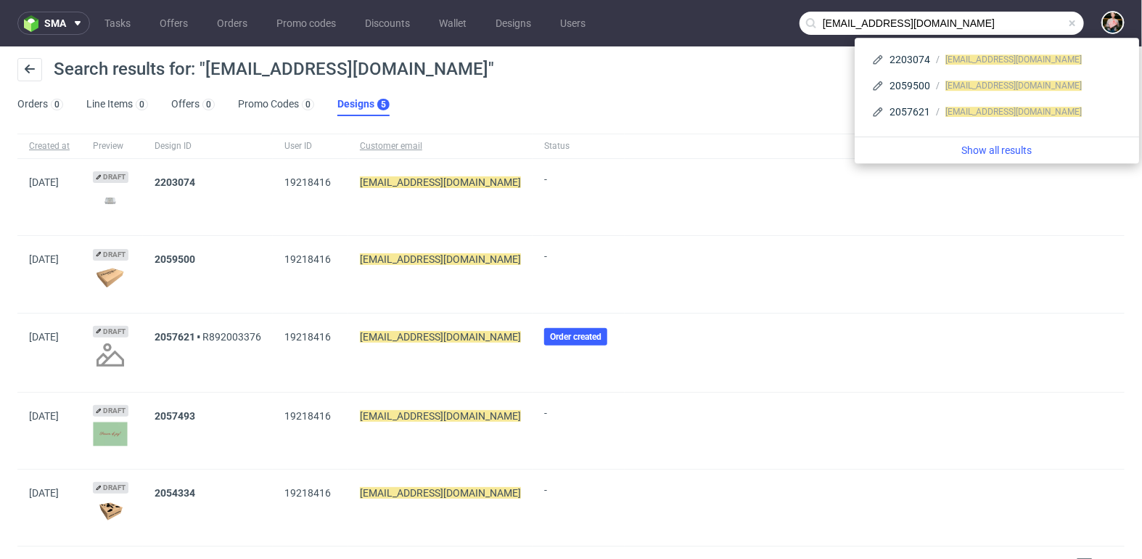
drag, startPoint x: 1014, startPoint y: 22, endPoint x: 760, endPoint y: 19, distance: 253.3
click at [760, 19] on nav "sma Tasks Offers Orders Promo codes Discounts Wallet Designs Users jozefina.owc…" at bounding box center [571, 23] width 1142 height 46
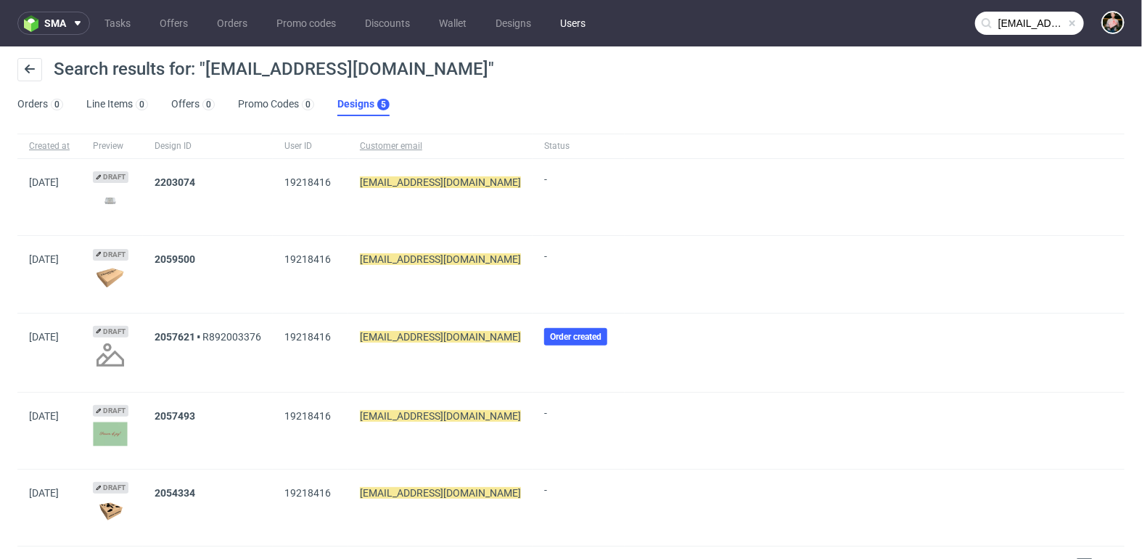
click at [576, 24] on link "Users" at bounding box center [572, 23] width 43 height 23
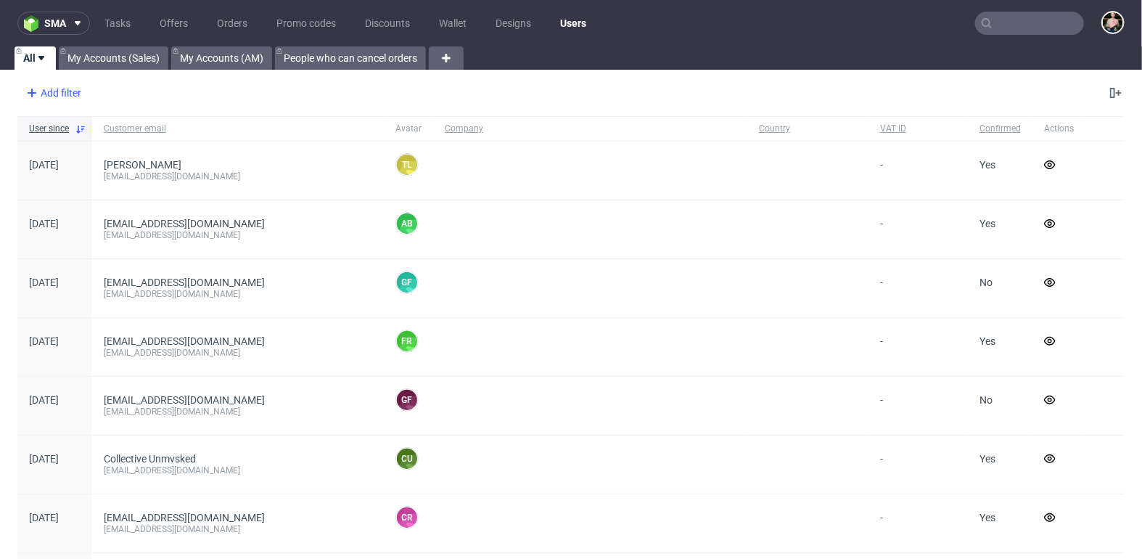
click at [57, 96] on div "Add filter" at bounding box center [52, 92] width 64 height 23
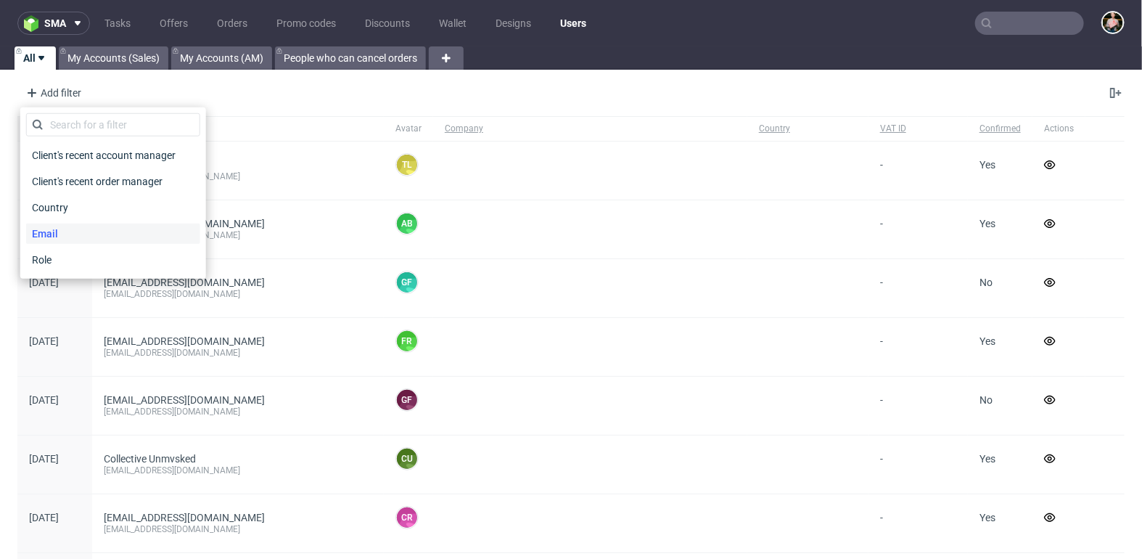
click at [50, 234] on span "Email" at bounding box center [45, 233] width 38 height 20
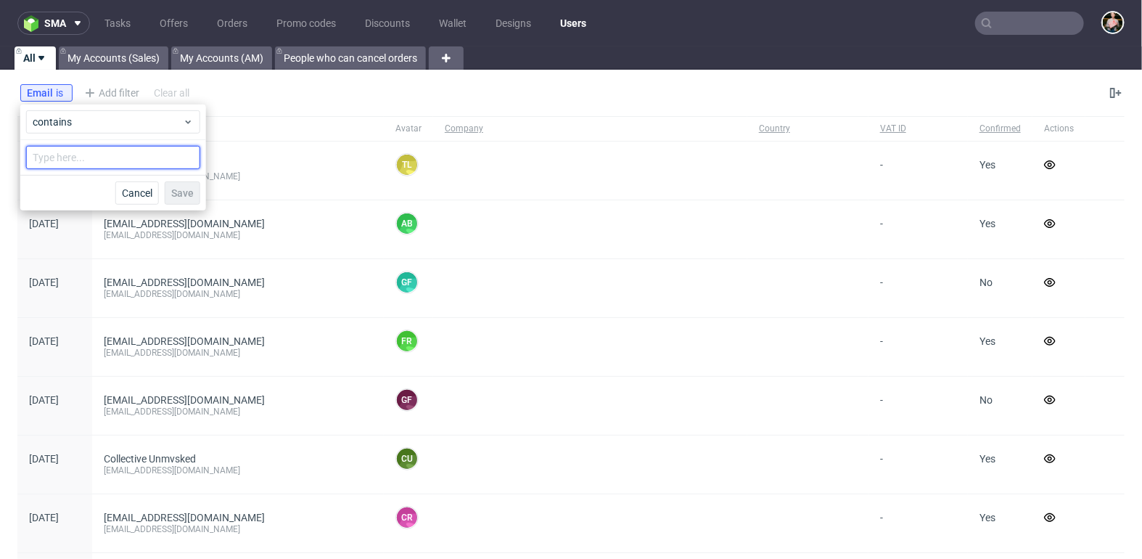
click at [81, 160] on input "text" at bounding box center [113, 157] width 174 height 23
paste input "jozefina.owczarek@packhelp.com"
type input "jozefina.owczarek@packhelp.com"
click at [183, 189] on span "Save" at bounding box center [182, 193] width 22 height 10
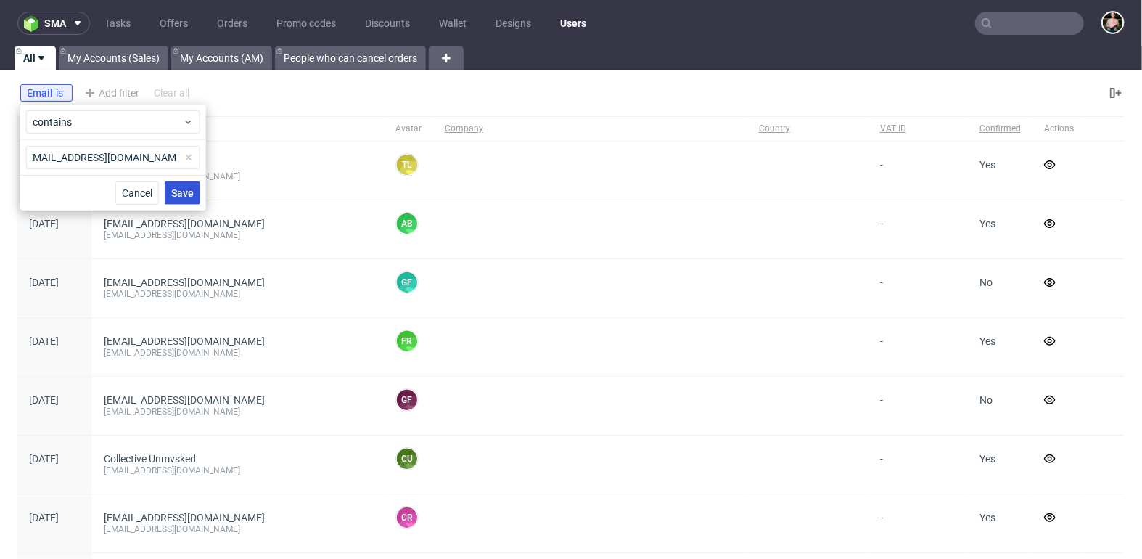
scroll to position [0, 0]
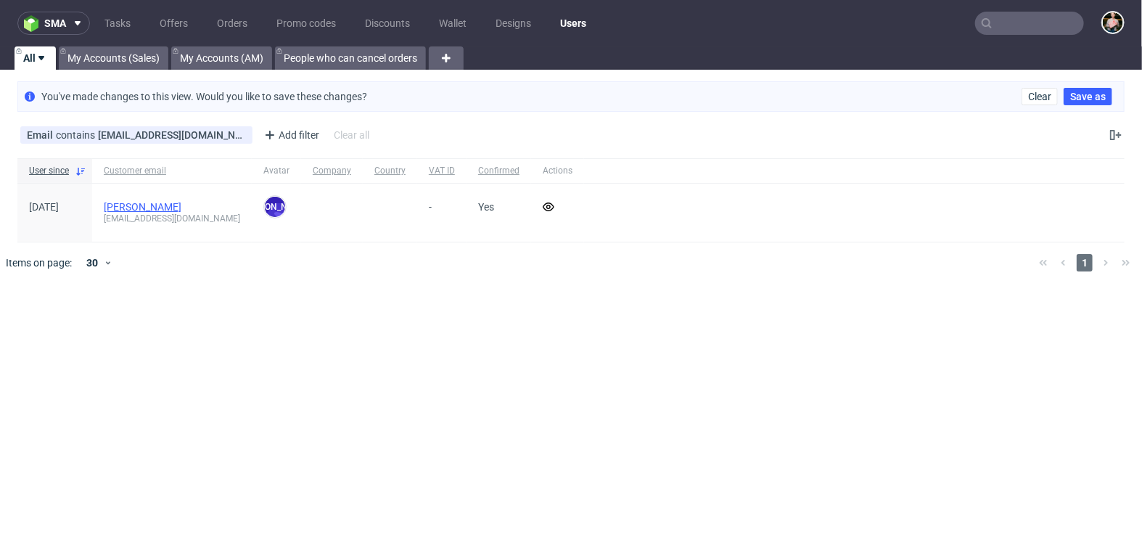
click at [123, 205] on link "Jozefina Owczarek" at bounding box center [143, 207] width 78 height 12
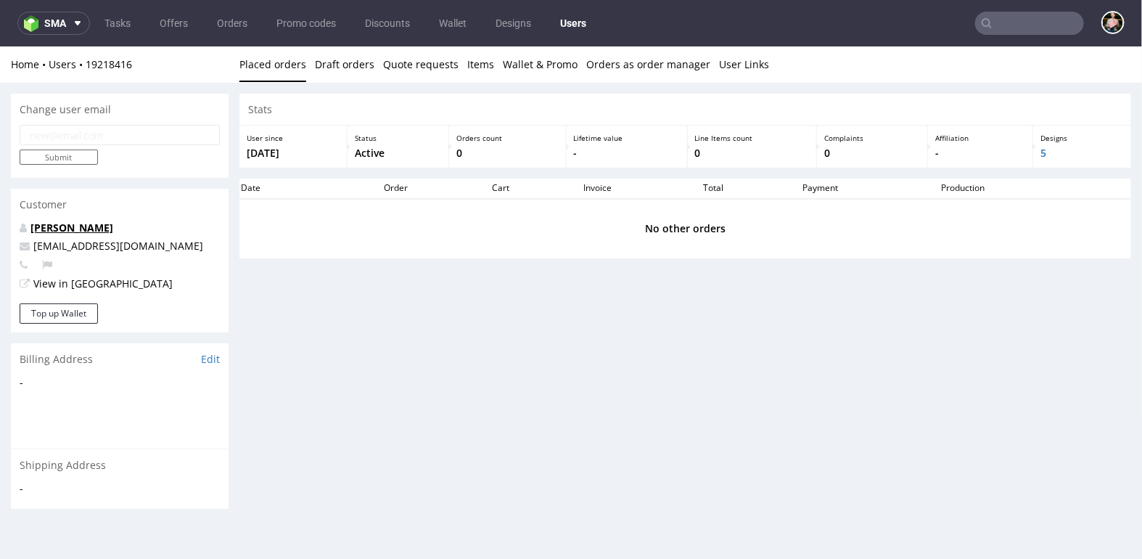
click at [66, 230] on link "Jozefina Owczarek" at bounding box center [71, 227] width 83 height 14
click at [1006, 27] on input "text" at bounding box center [1029, 23] width 109 height 23
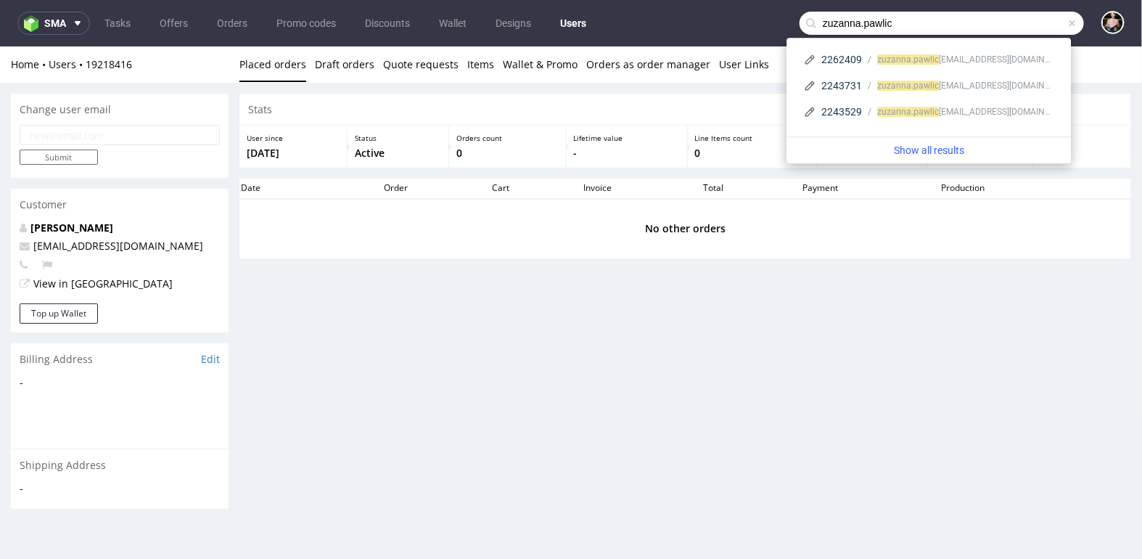
drag, startPoint x: 957, startPoint y: 24, endPoint x: 763, endPoint y: 23, distance: 194.5
click at [763, 23] on nav "sma Tasks Offers Orders Promo codes Discounts Wallet Designs Users zuzanna.pawl…" at bounding box center [571, 23] width 1142 height 46
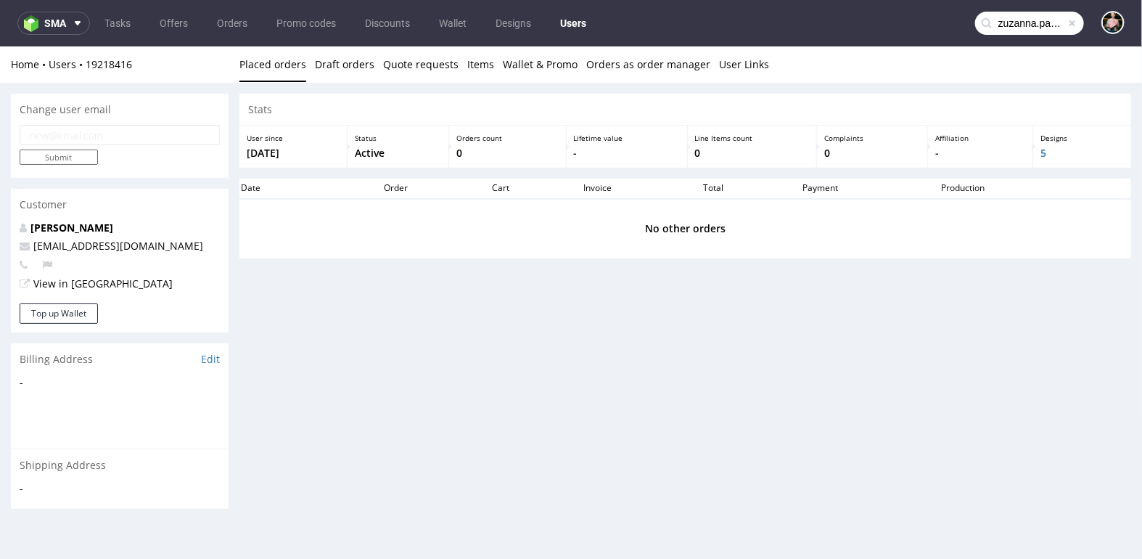
type input "zuzanna.pawlic"
click at [578, 21] on link "Users" at bounding box center [573, 23] width 44 height 23
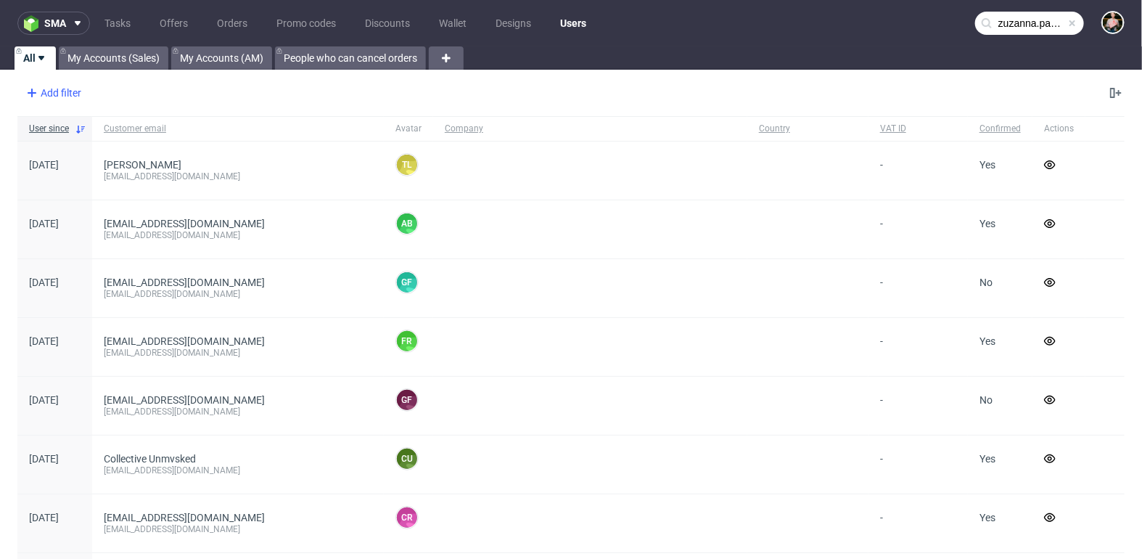
click at [60, 95] on div "Add filter" at bounding box center [52, 92] width 64 height 23
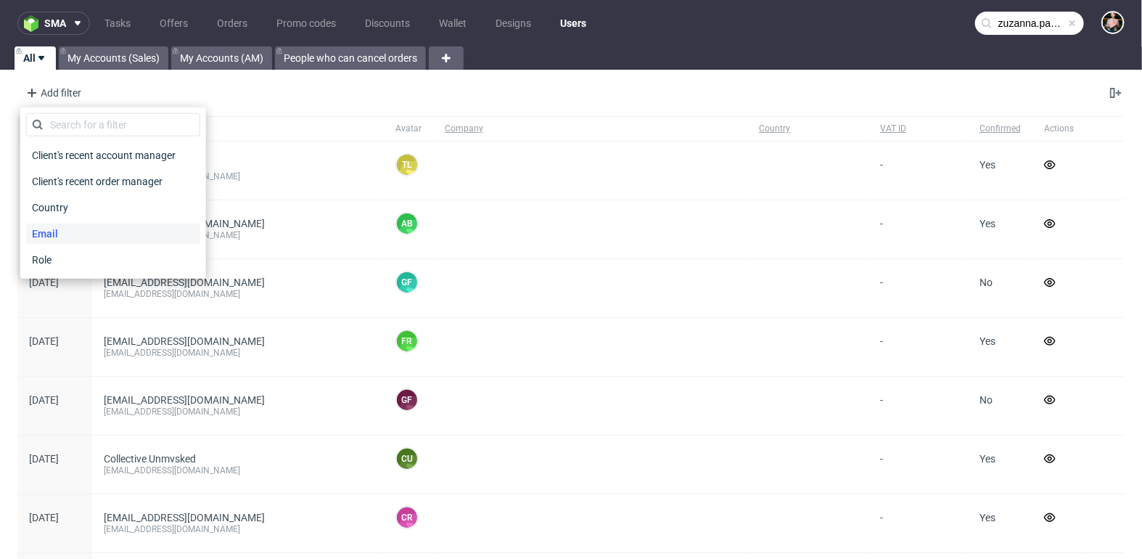
click at [57, 237] on span "Email" at bounding box center [45, 233] width 38 height 20
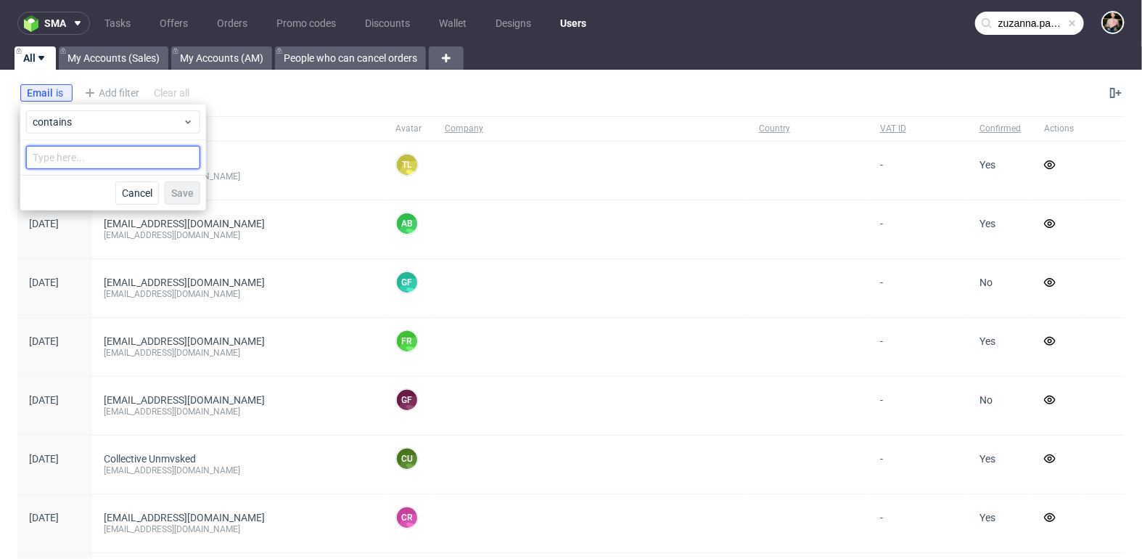
click at [83, 160] on input "text" at bounding box center [113, 157] width 174 height 23
paste input "zuzanna.pawlic"
type input "zuzanna.pawlic"
click at [186, 197] on span "Save" at bounding box center [182, 193] width 22 height 10
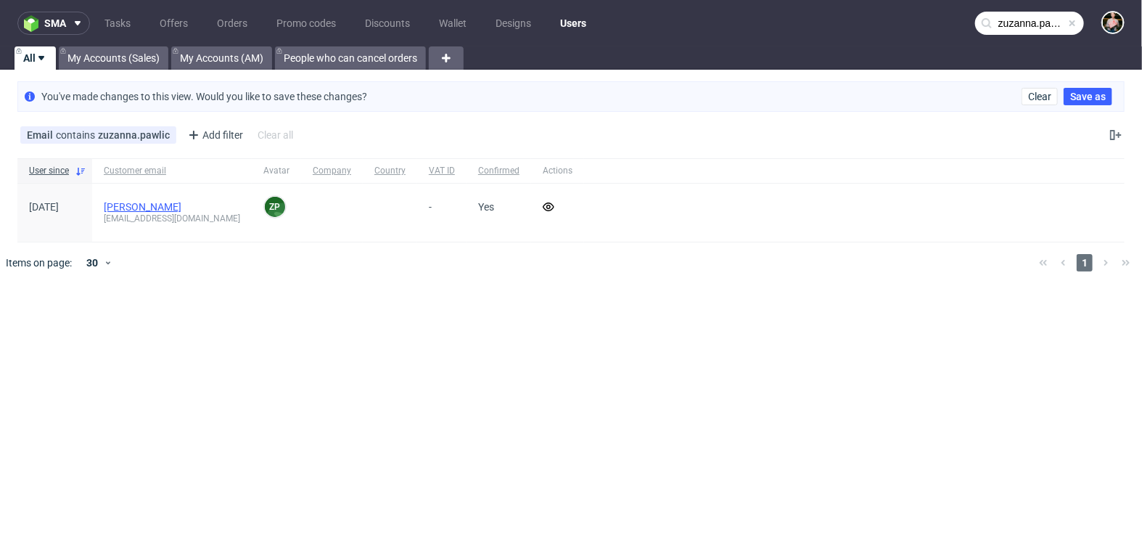
click at [120, 207] on link "Zuzanna Pawlicka-Sabak" at bounding box center [143, 207] width 78 height 12
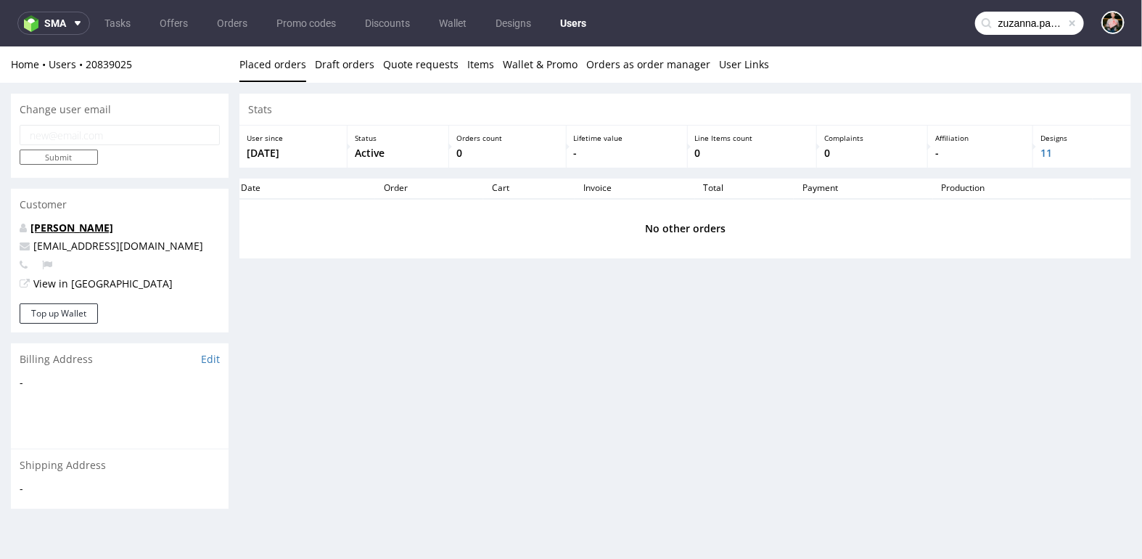
click at [94, 227] on link "Zuzanna Pawlicka-Sabak" at bounding box center [71, 227] width 83 height 14
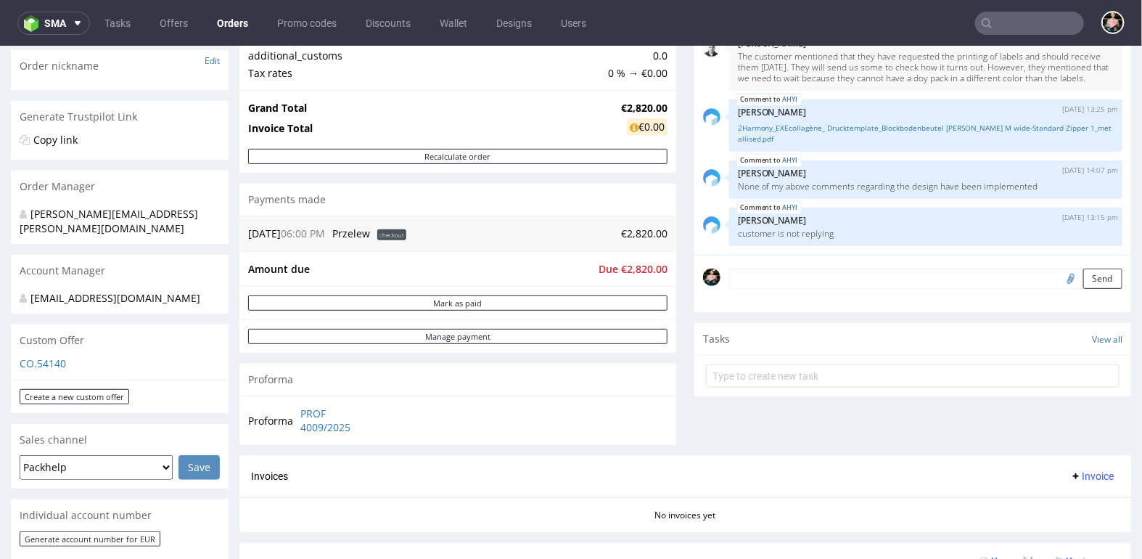
scroll to position [229, 0]
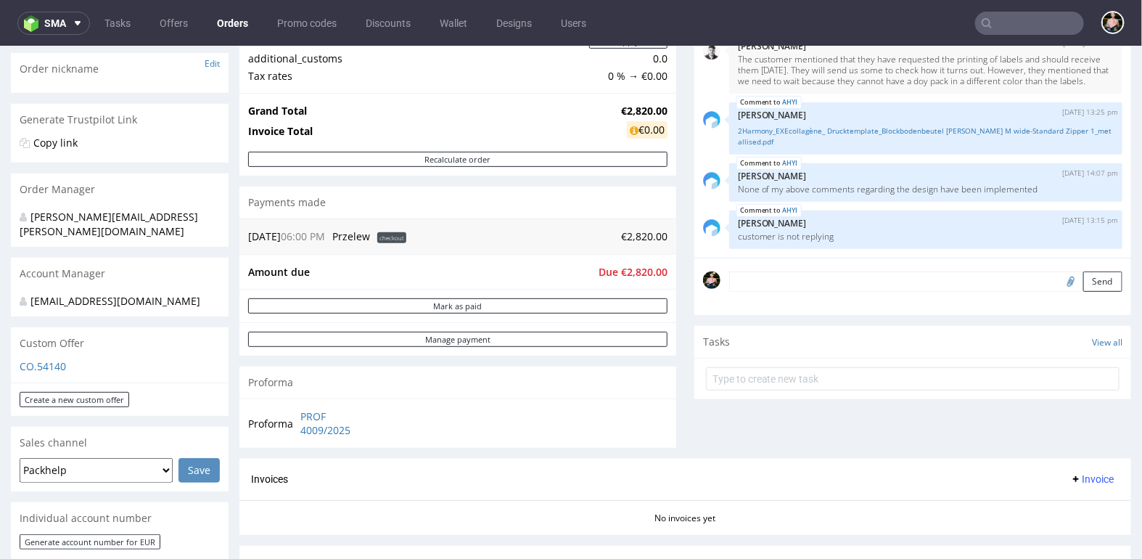
click at [982, 23] on use at bounding box center [987, 23] width 10 height 10
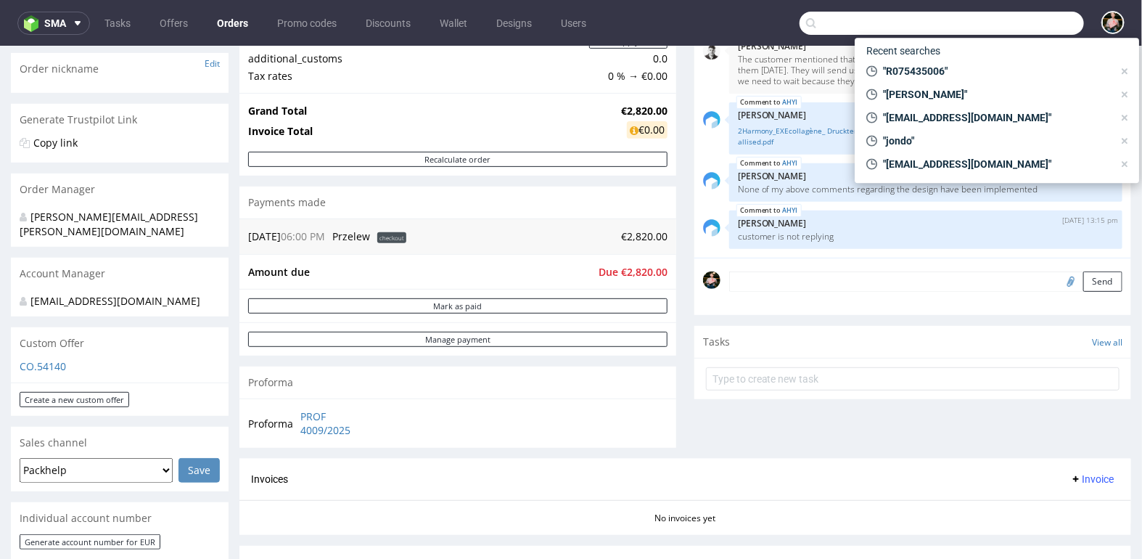
click at [1006, 26] on input "text" at bounding box center [942, 23] width 284 height 23
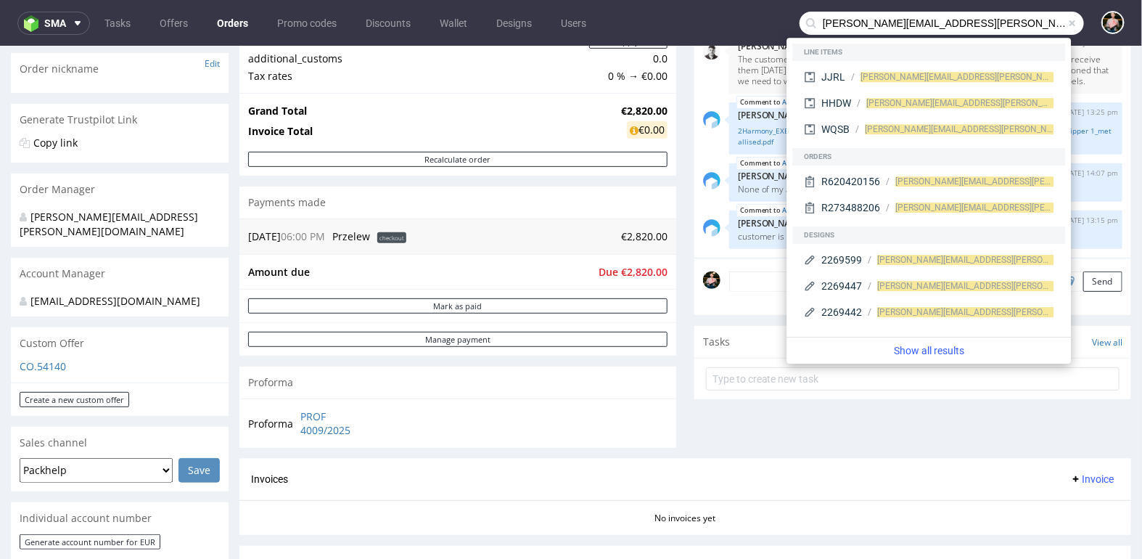
drag, startPoint x: 971, startPoint y: 31, endPoint x: 811, endPoint y: 24, distance: 160.5
click at [811, 24] on input "[PERSON_NAME][EMAIL_ADDRESS][PERSON_NAME][DOMAIN_NAME]" at bounding box center [942, 23] width 284 height 23
type input "[PERSON_NAME][EMAIL_ADDRESS][PERSON_NAME][DOMAIN_NAME]"
click at [49, 27] on span "sma" at bounding box center [55, 23] width 22 height 10
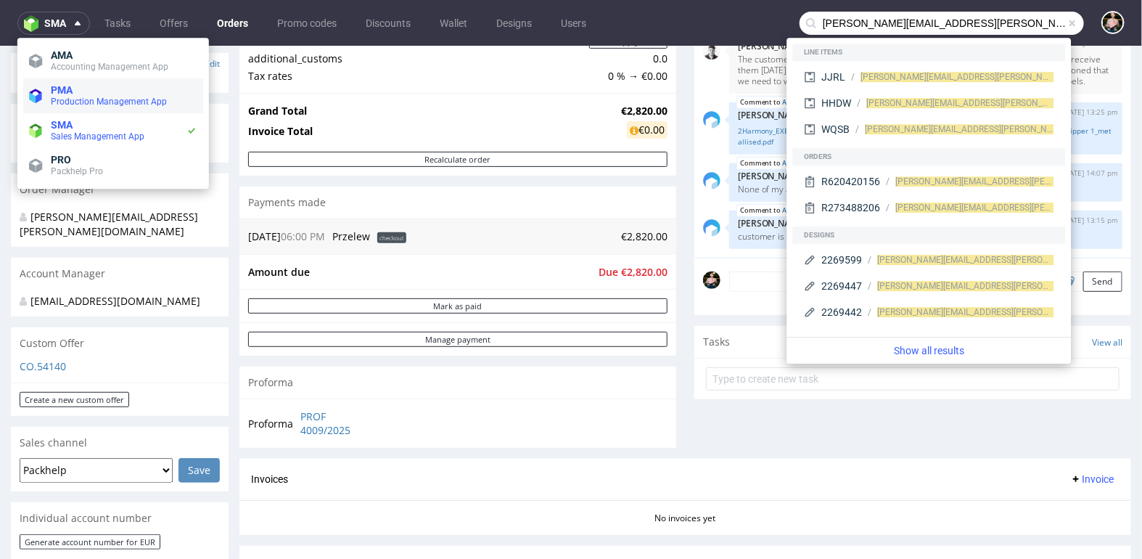
click at [86, 94] on span "PMA" at bounding box center [124, 90] width 147 height 12
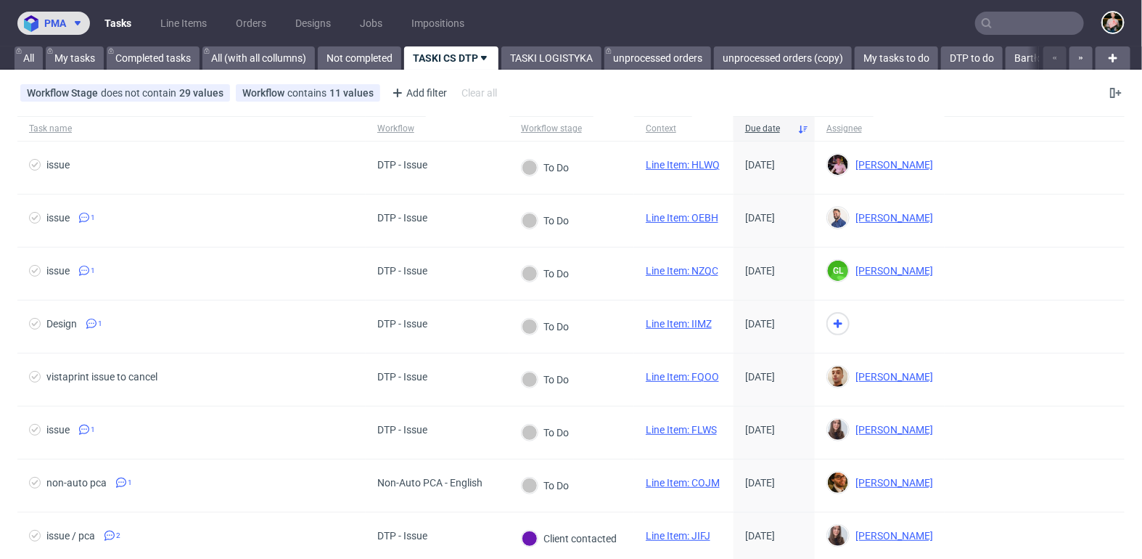
click at [57, 26] on span "pma" at bounding box center [55, 23] width 22 height 10
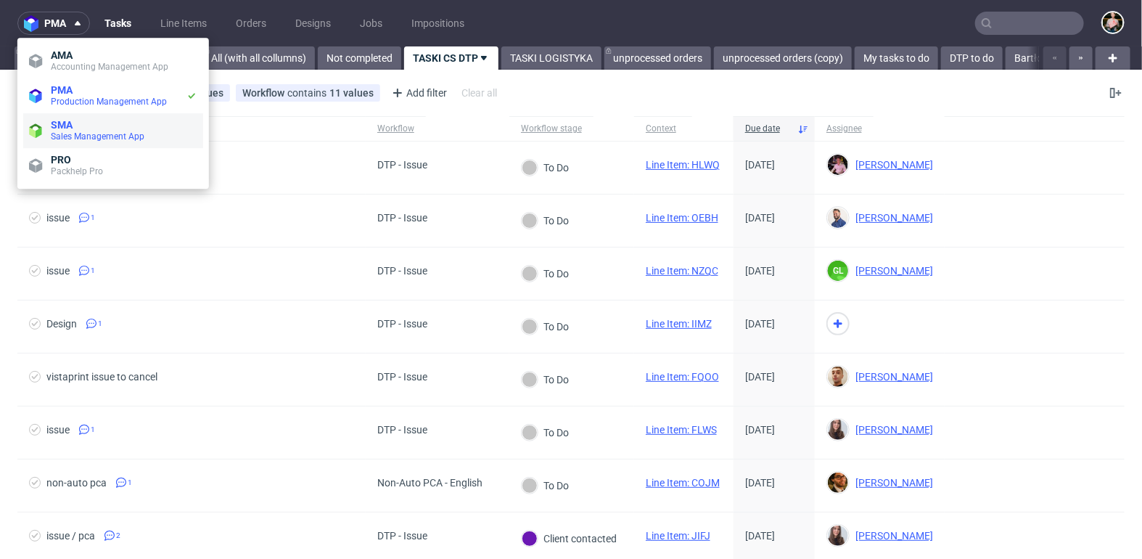
click at [85, 128] on span "SMA" at bounding box center [124, 125] width 147 height 12
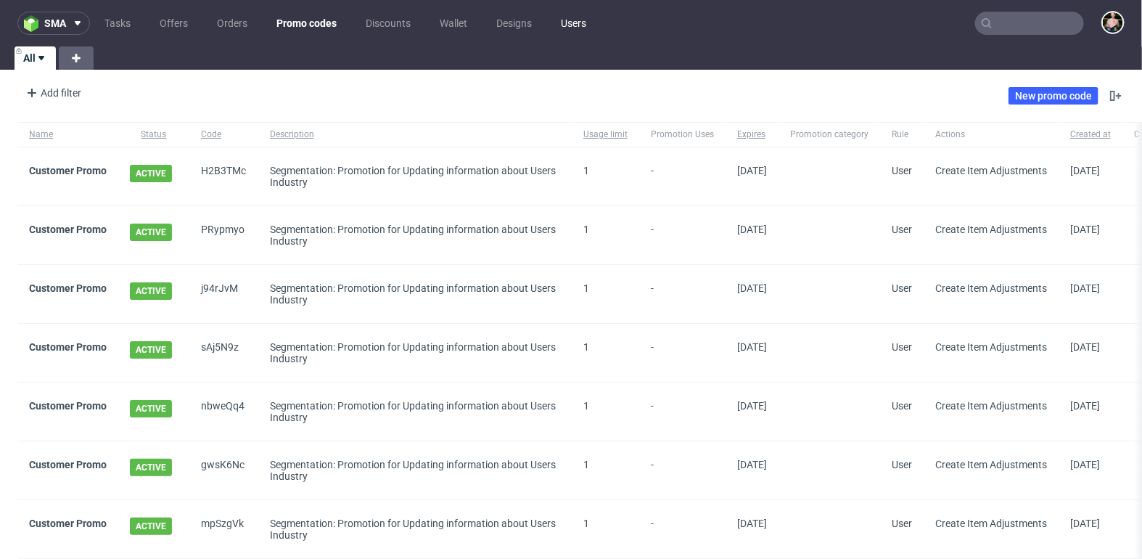
click at [567, 22] on link "Users" at bounding box center [573, 23] width 43 height 23
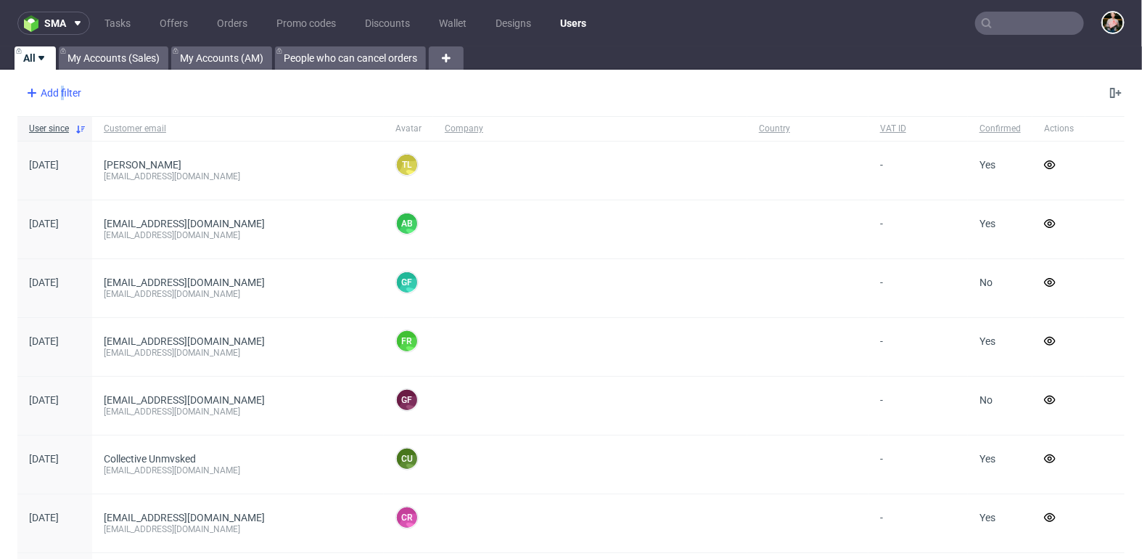
click at [62, 93] on div "Add filter" at bounding box center [52, 92] width 64 height 23
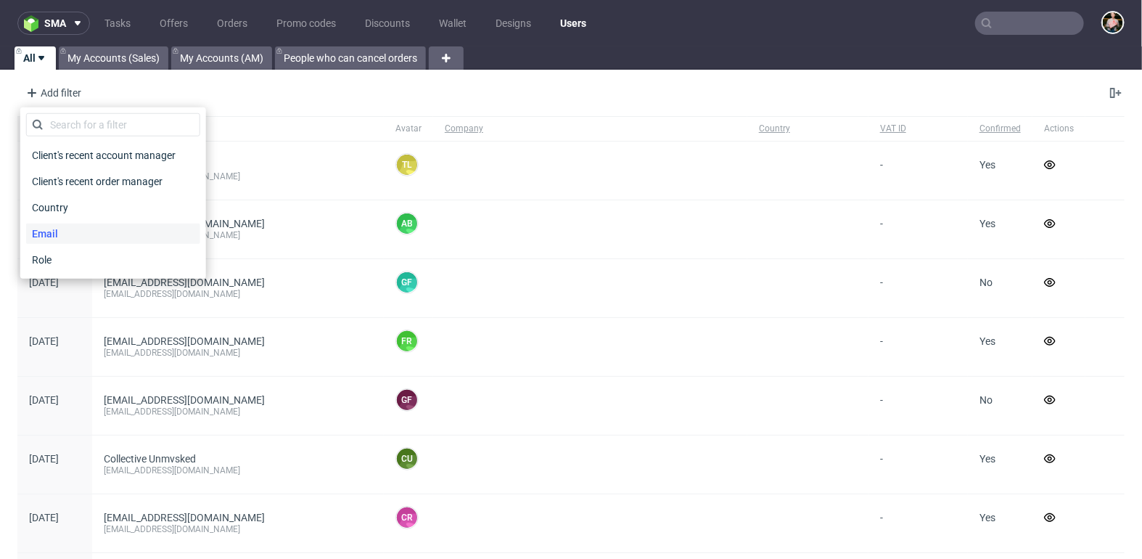
click at [62, 232] on span "Email" at bounding box center [45, 233] width 38 height 20
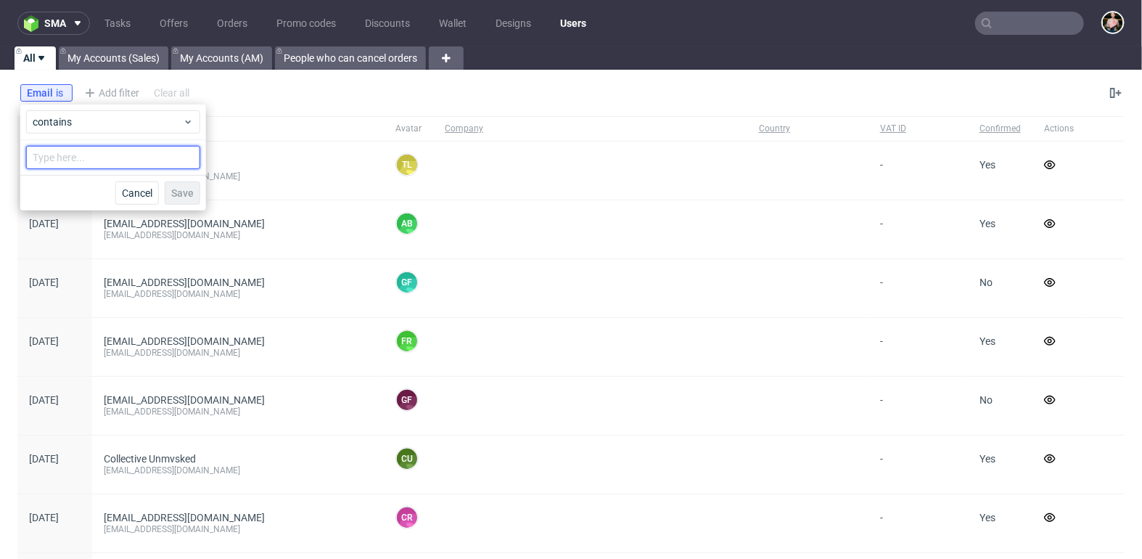
click at [95, 155] on input "text" at bounding box center [113, 157] width 174 height 23
paste input "[PERSON_NAME][EMAIL_ADDRESS][PERSON_NAME][DOMAIN_NAME]"
type input "[PERSON_NAME][EMAIL_ADDRESS][PERSON_NAME][DOMAIN_NAME]"
click at [187, 188] on span "Save" at bounding box center [182, 193] width 22 height 10
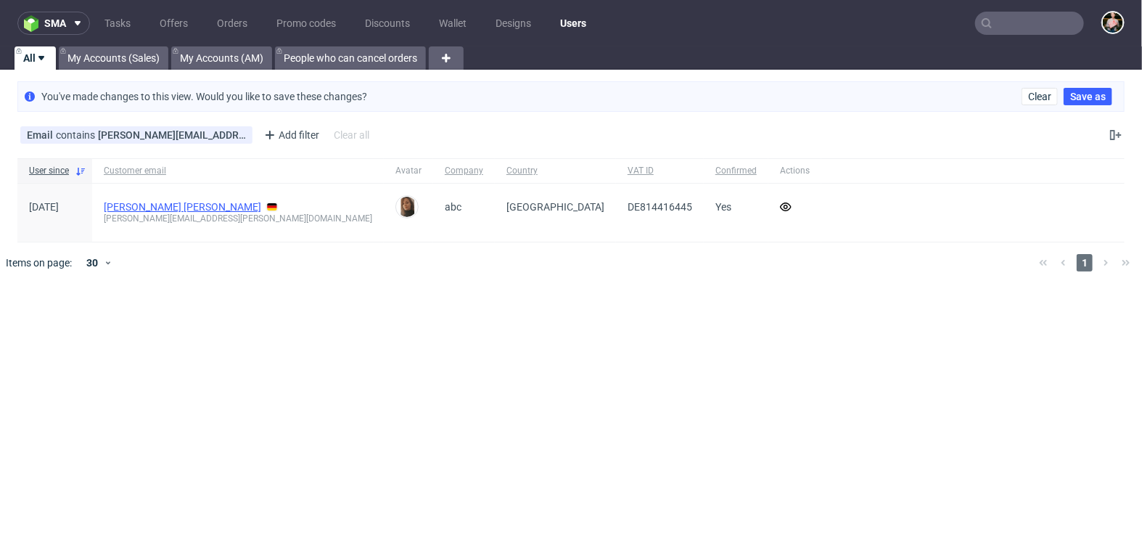
click at [123, 208] on link "[PERSON_NAME] [PERSON_NAME]" at bounding box center [182, 207] width 157 height 12
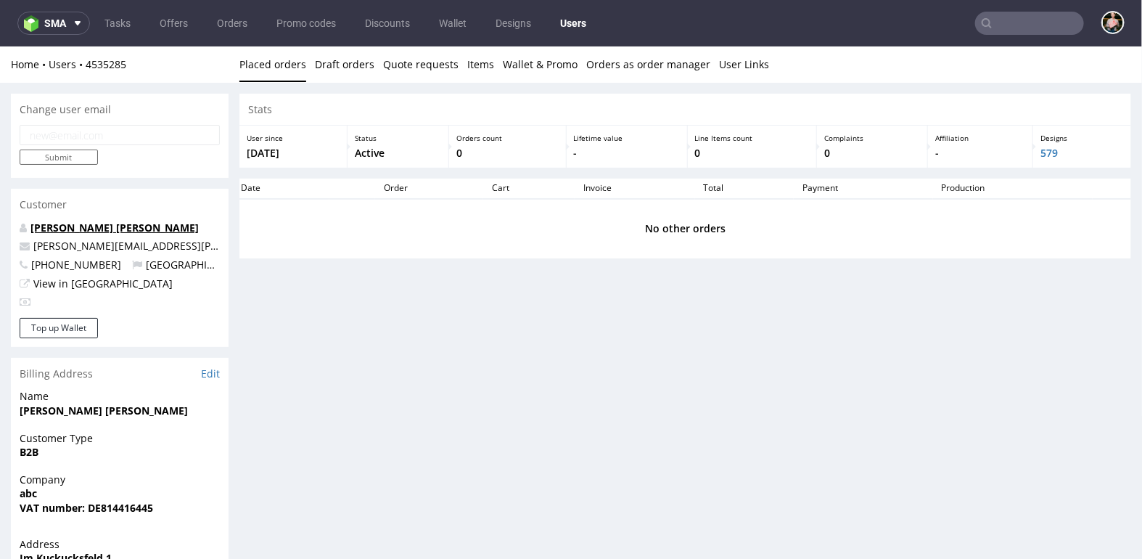
click at [62, 224] on link "[PERSON_NAME] [PERSON_NAME]" at bounding box center [114, 227] width 168 height 14
click at [1010, 25] on input "text" at bounding box center [1029, 23] width 109 height 23
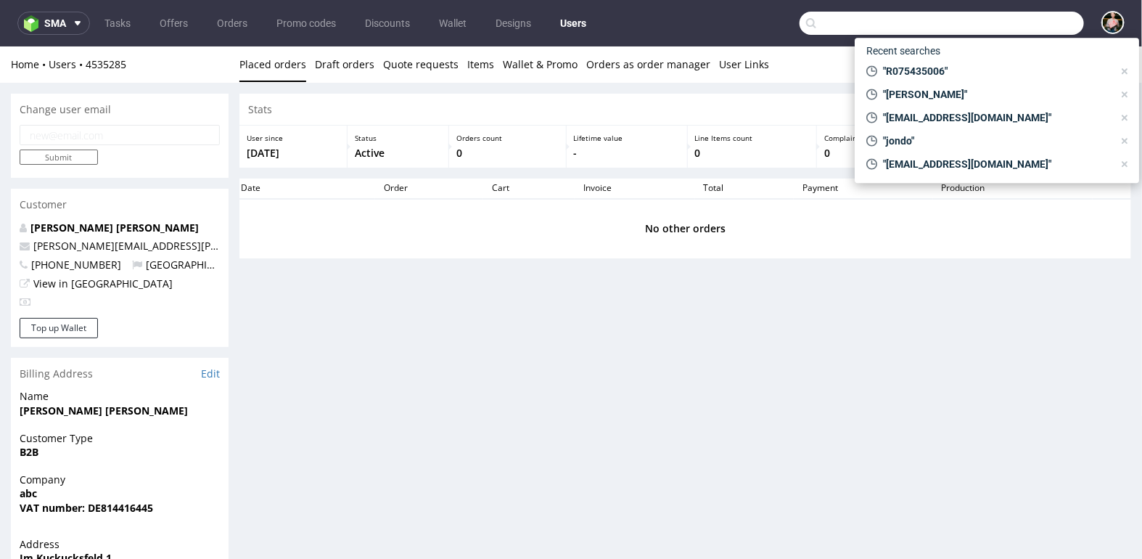
paste input "R637670227"
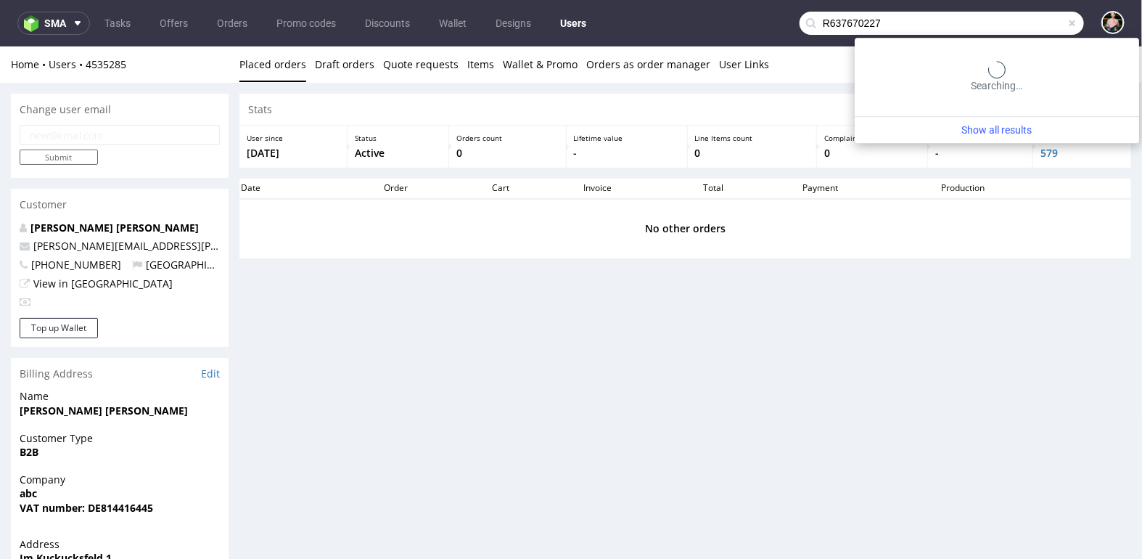
type input "R637670227"
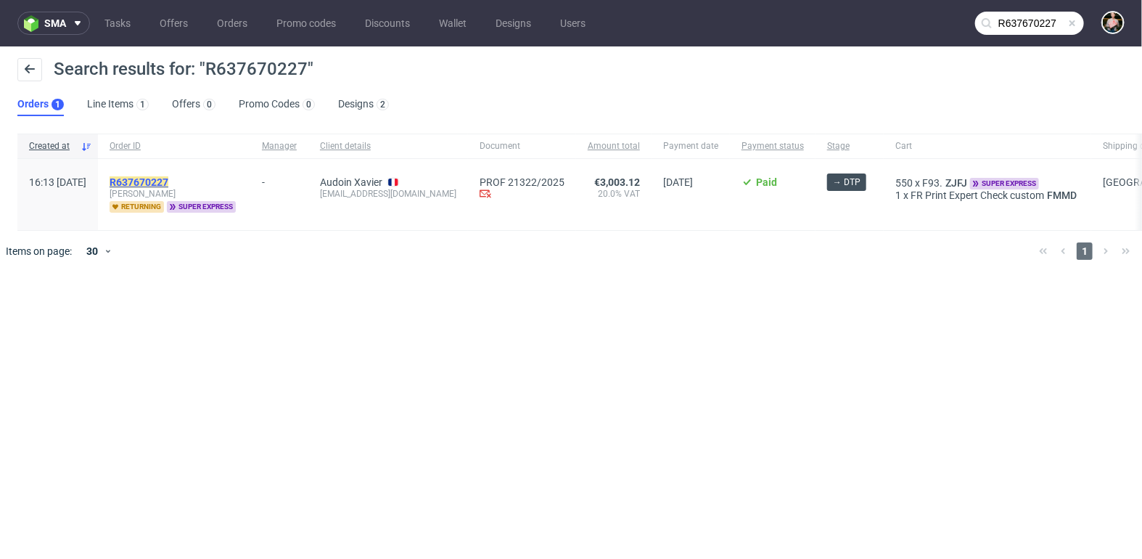
click at [168, 176] on mark "R637670227" at bounding box center [139, 182] width 59 height 12
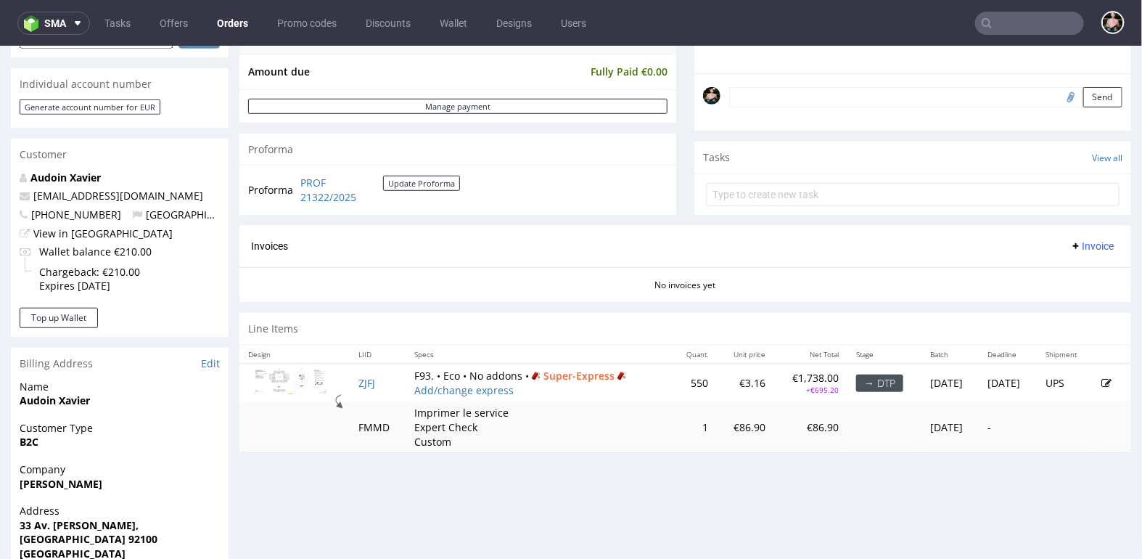
scroll to position [426, 0]
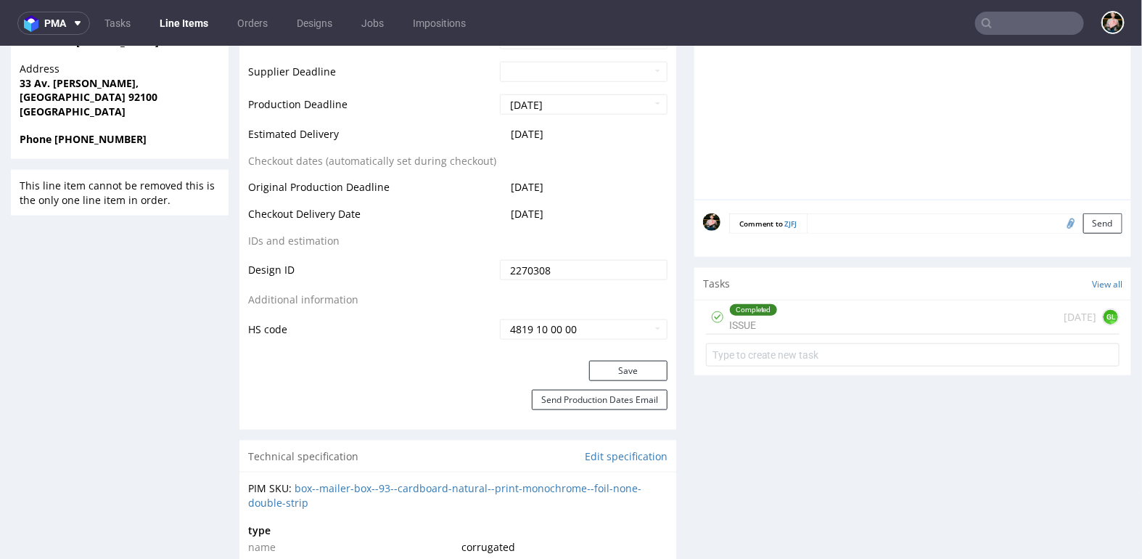
scroll to position [698, 0]
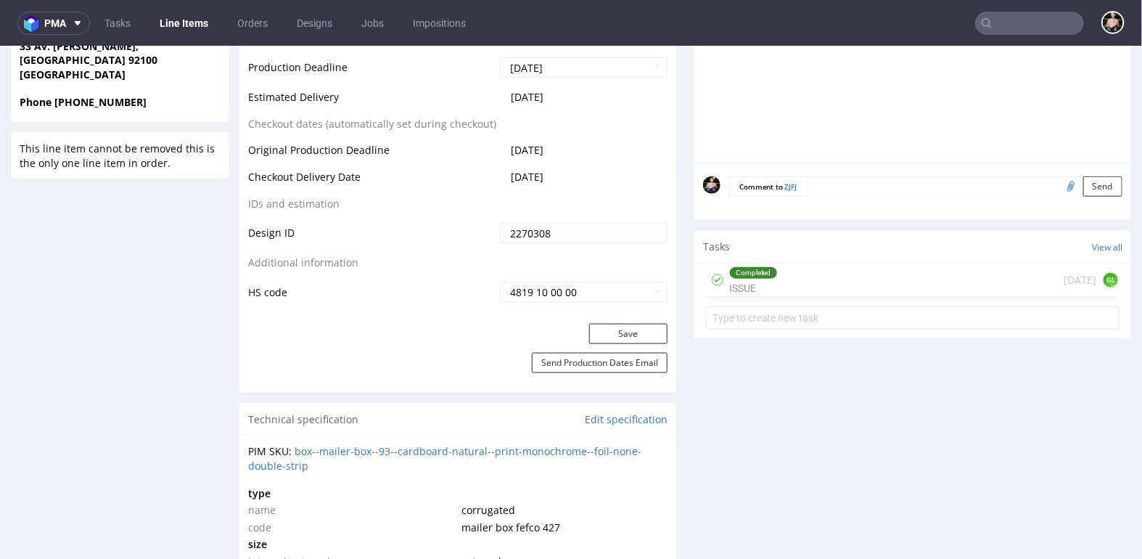
click at [859, 288] on div "Completed ISSUE [DATE] GL" at bounding box center [913, 280] width 414 height 34
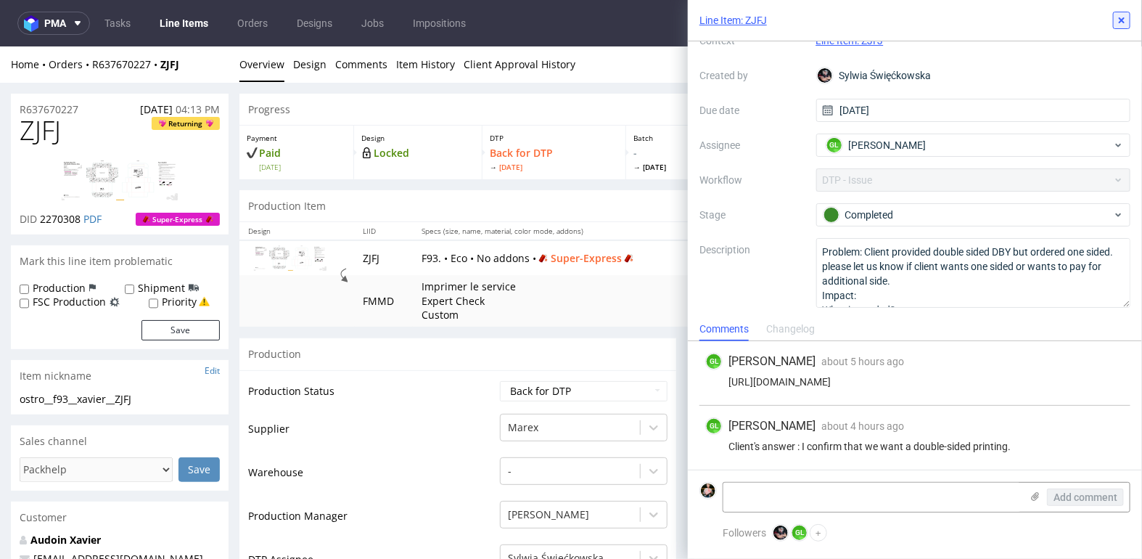
click at [1121, 22] on use at bounding box center [1122, 20] width 6 height 6
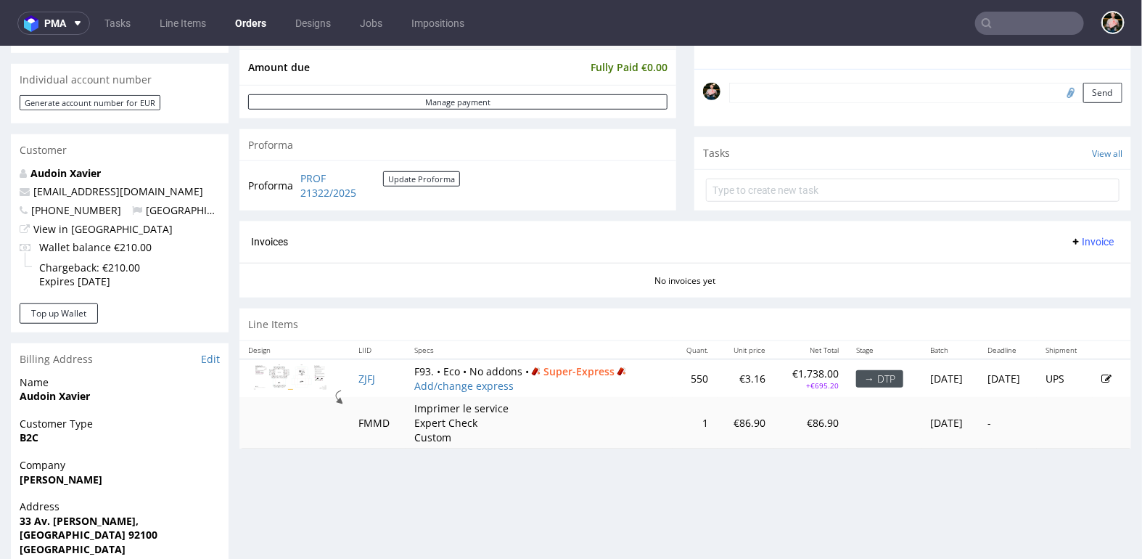
scroll to position [423, 0]
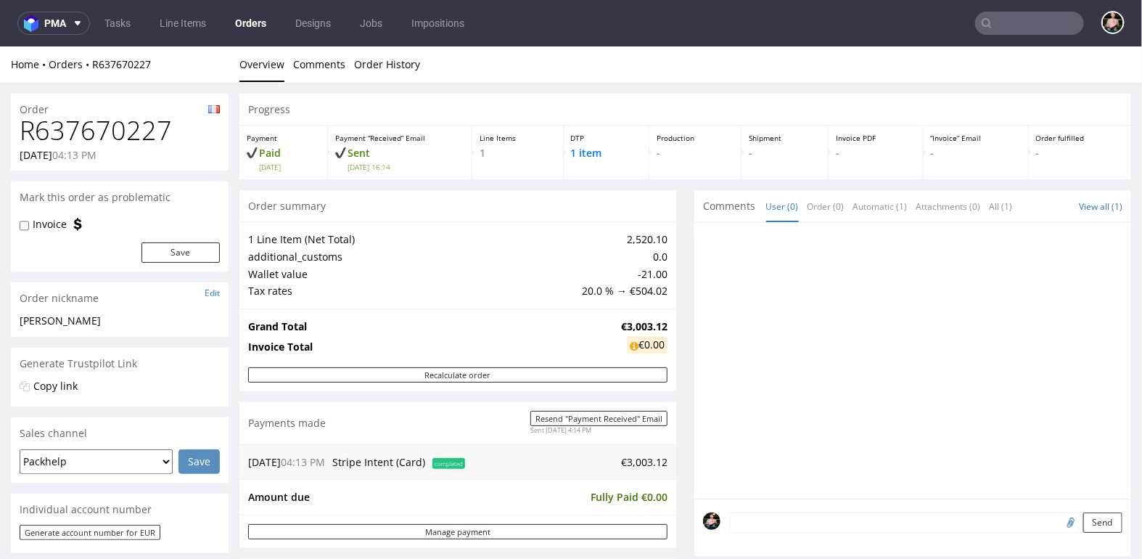
click at [1004, 414] on div at bounding box center [917, 364] width 428 height 267
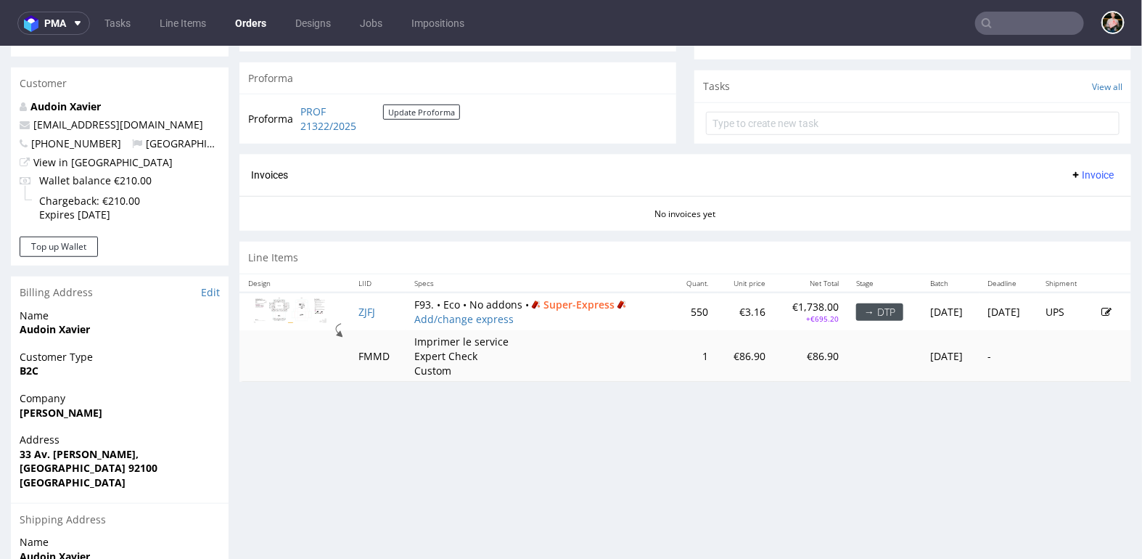
scroll to position [496, 0]
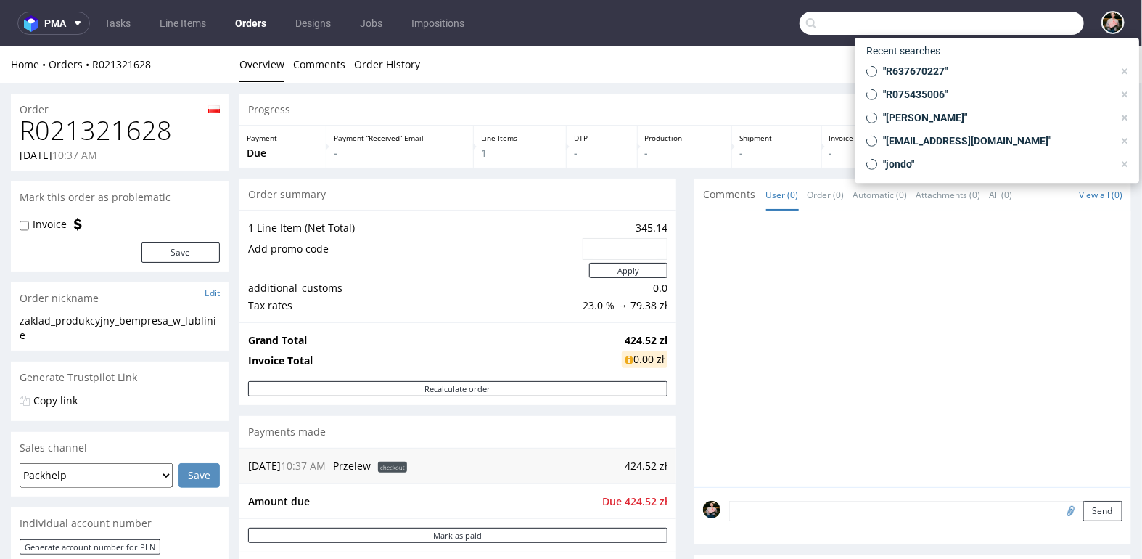
click at [992, 30] on input "text" at bounding box center [942, 23] width 284 height 23
paste input "R134422439"
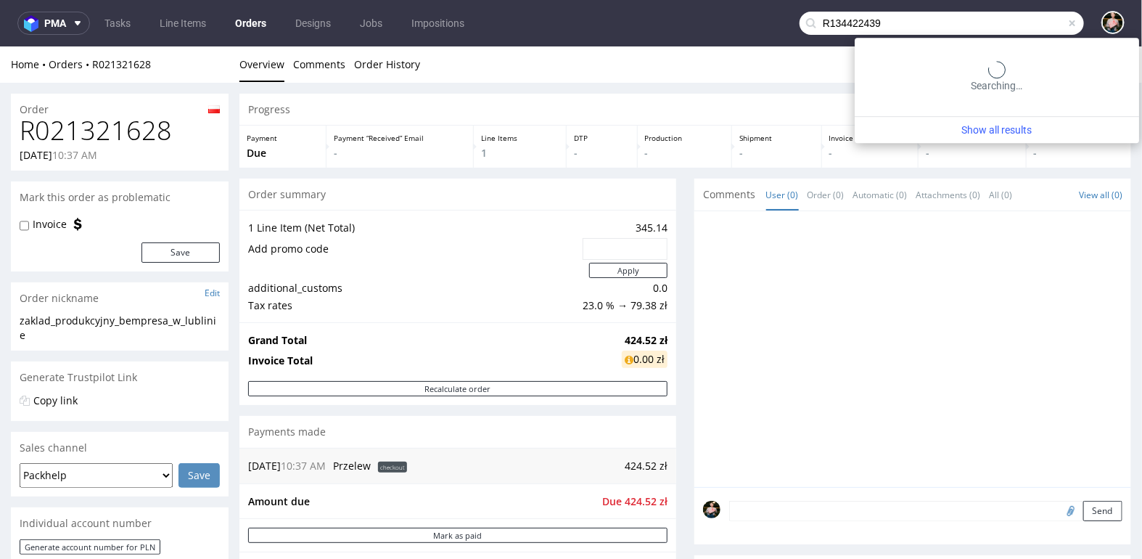
type input "R134422439"
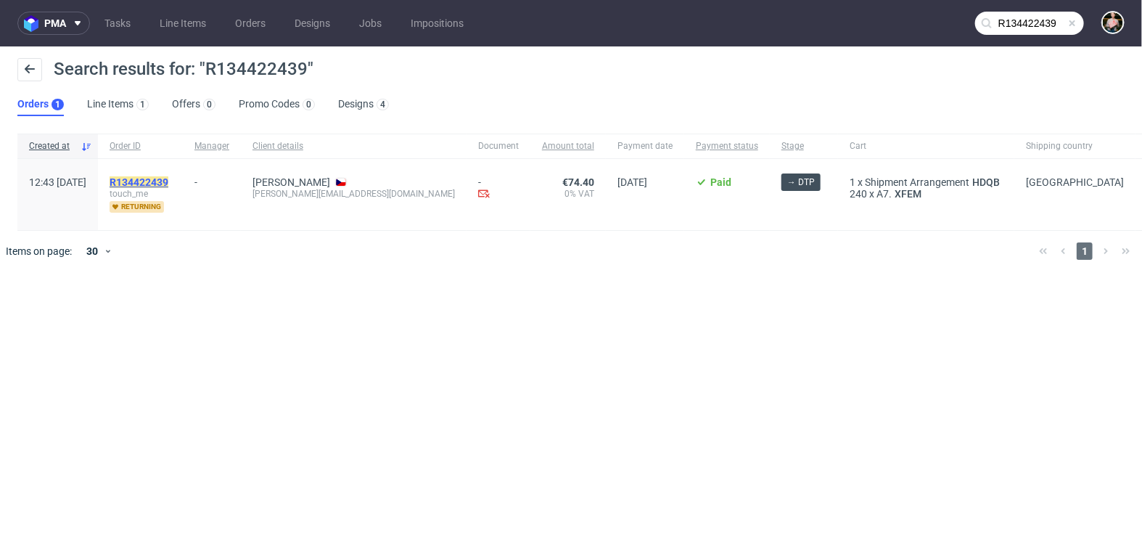
click at [168, 182] on mark "R134422439" at bounding box center [139, 182] width 59 height 12
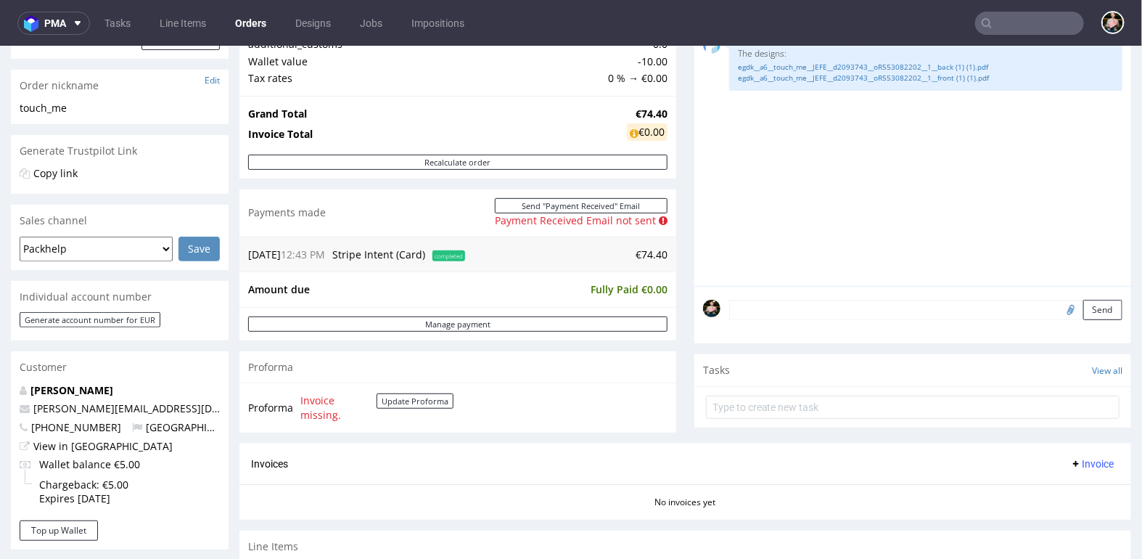
scroll to position [194, 0]
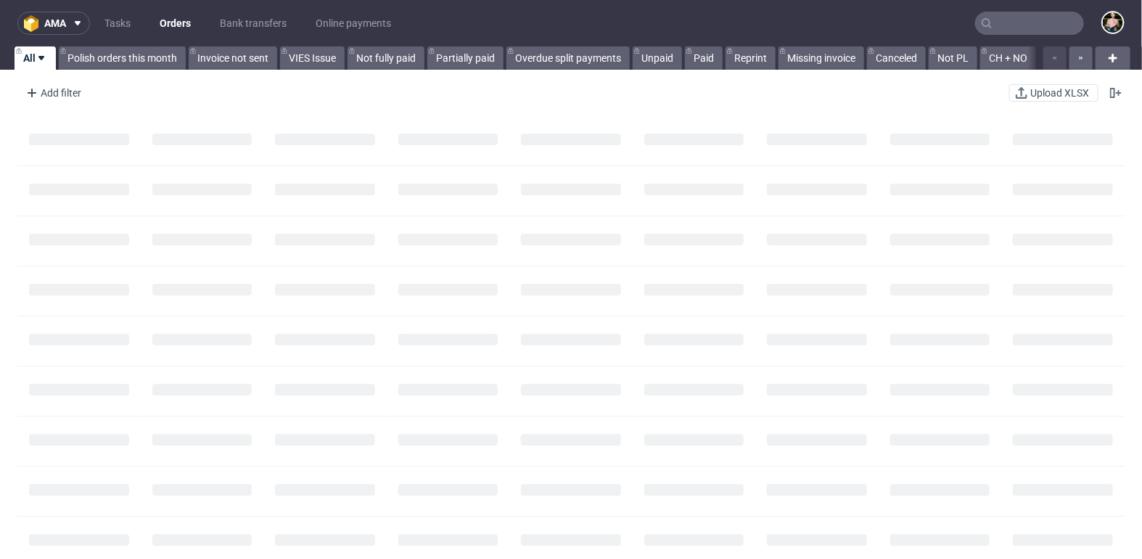
click at [1010, 28] on input "text" at bounding box center [1029, 23] width 109 height 23
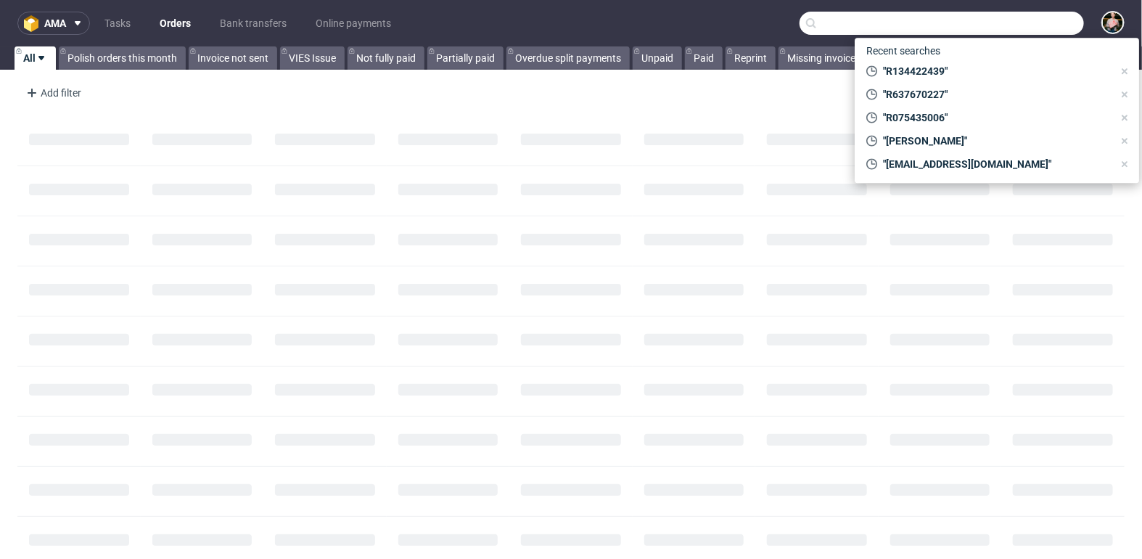
paste input "R902926600"
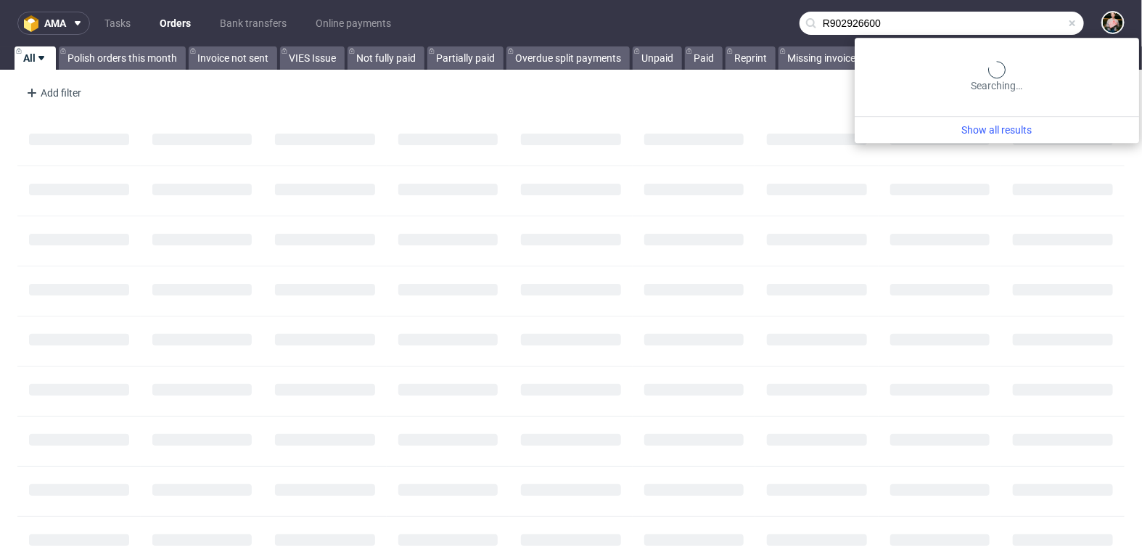
type input "R902926600"
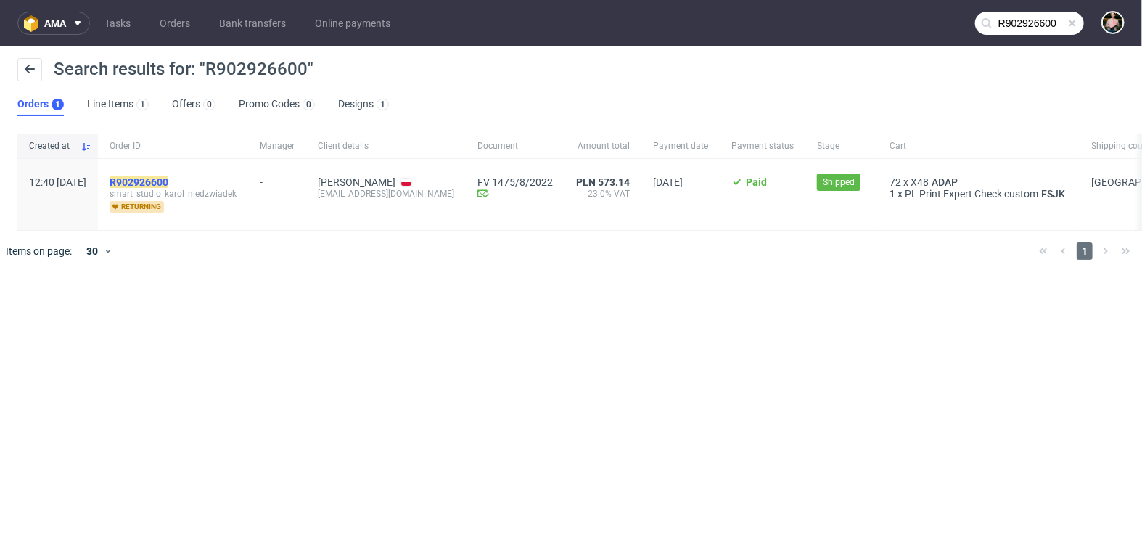
click at [168, 179] on mark "R902926600" at bounding box center [139, 182] width 59 height 12
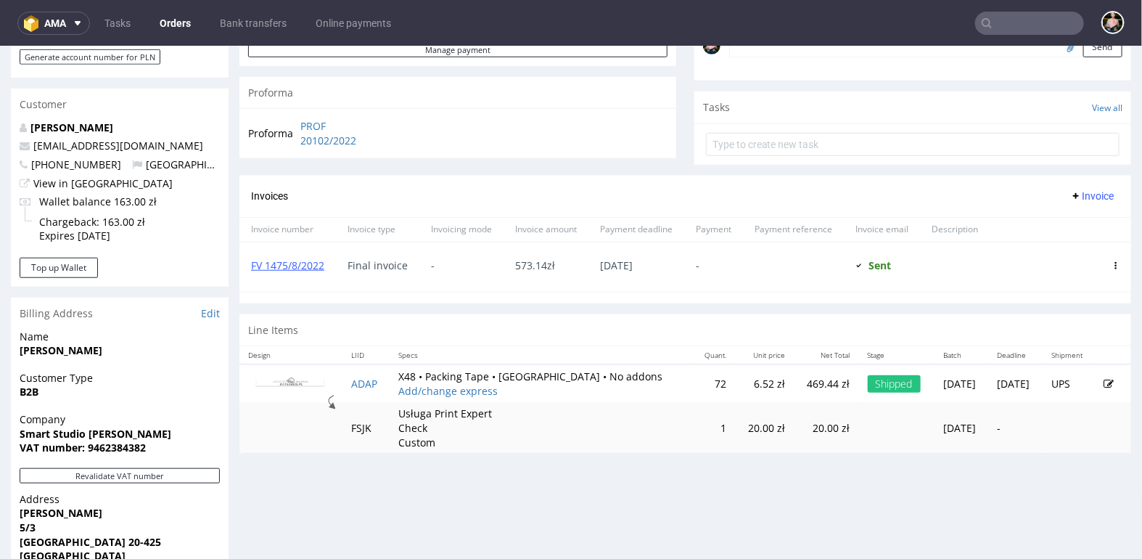
scroll to position [467, 0]
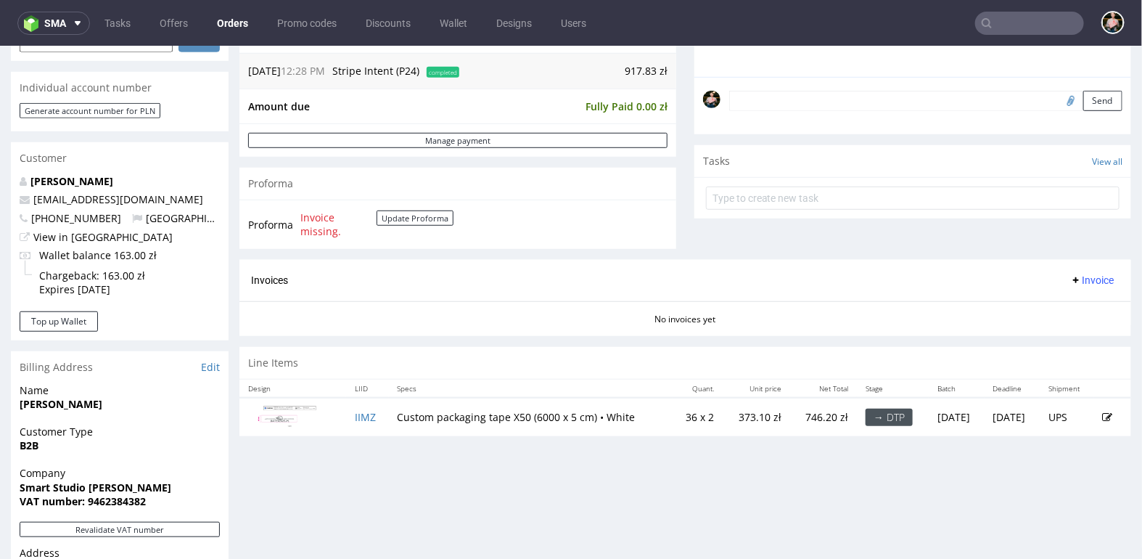
scroll to position [424, 0]
